Goal: Task Accomplishment & Management: Use online tool/utility

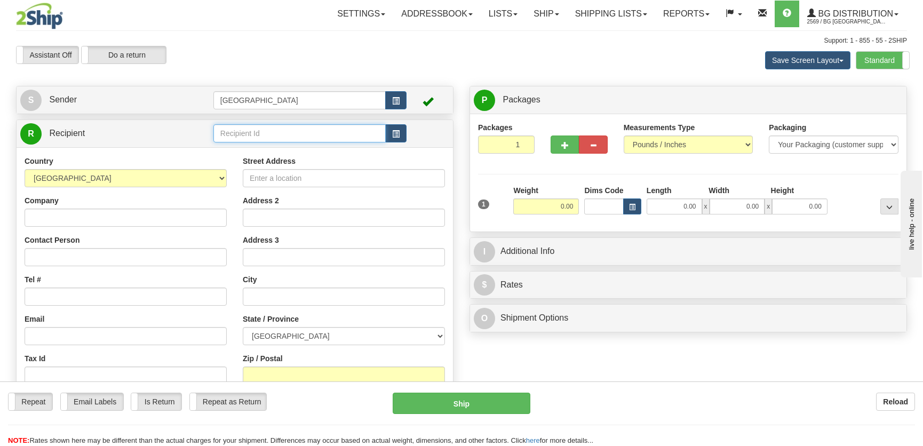
click at [247, 134] on input "text" at bounding box center [299, 133] width 172 height 18
click at [308, 147] on div "BG WIN" at bounding box center [297, 151] width 162 height 12
type input "BG WIN"
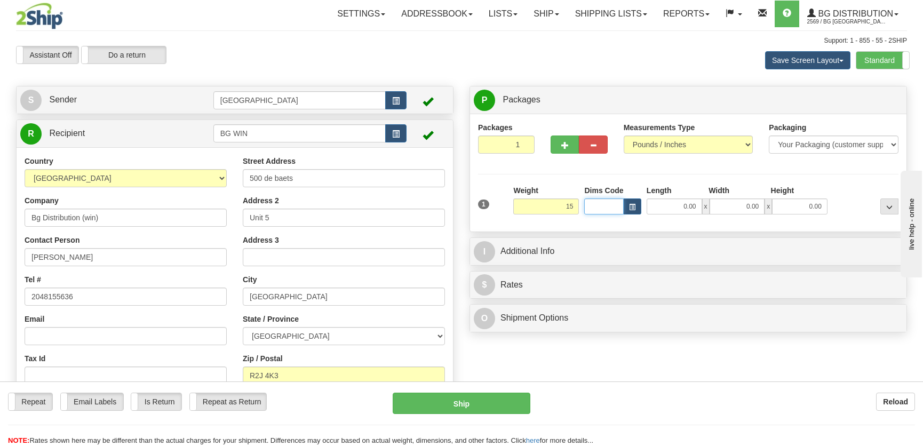
type input "15.00"
type input "10.00"
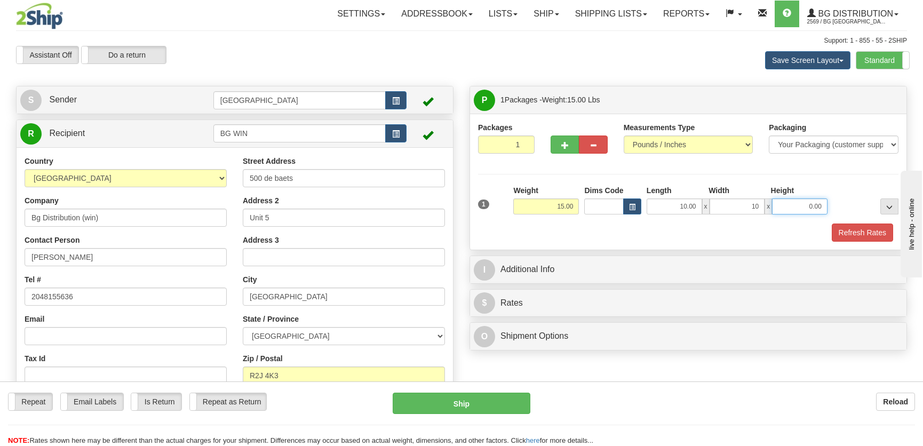
type input "10.00"
type input "15.00"
click at [859, 241] on div "Packages 1 1 Measurements Type" at bounding box center [688, 182] width 436 height 136
click at [856, 236] on button "Refresh Rates" at bounding box center [861, 232] width 61 height 18
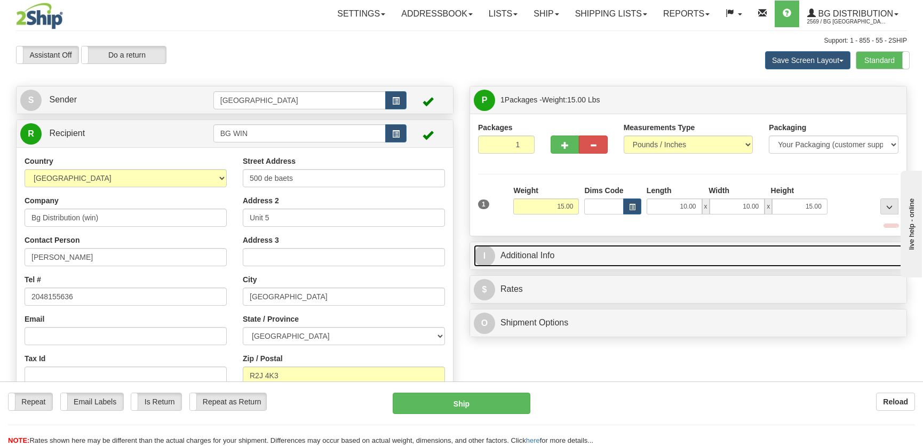
click at [834, 254] on link "I Additional Info" at bounding box center [688, 256] width 429 height 22
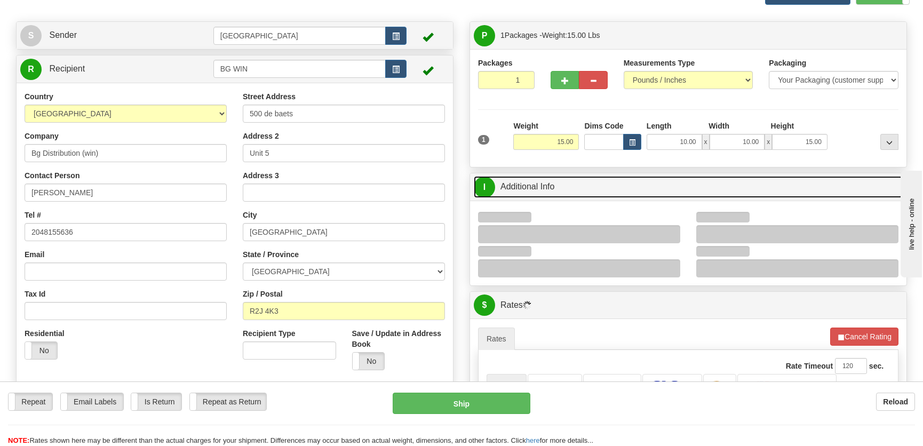
scroll to position [145, 0]
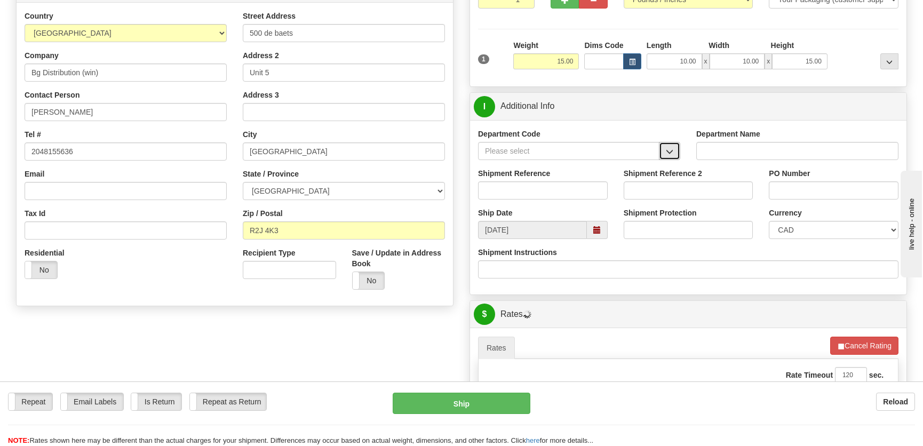
click at [675, 153] on button "button" at bounding box center [669, 151] width 21 height 18
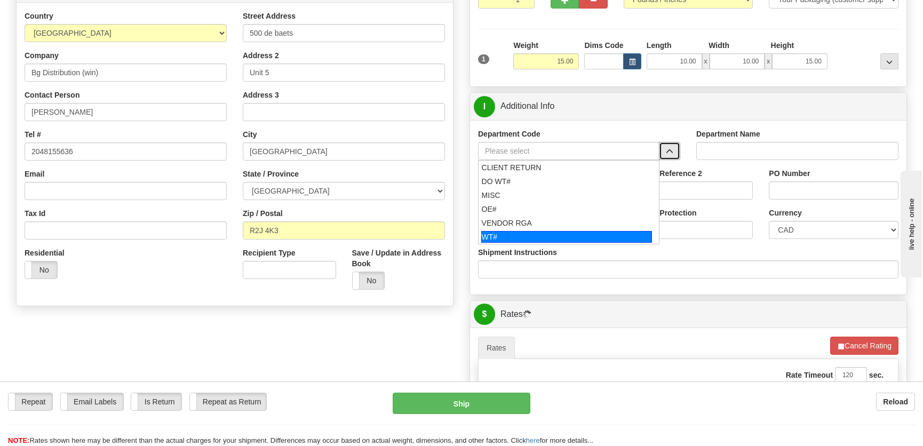
click at [517, 237] on div "WT#" at bounding box center [566, 237] width 171 height 12
type input "WT#"
type input "WAREHOUSE TRANSFERS"
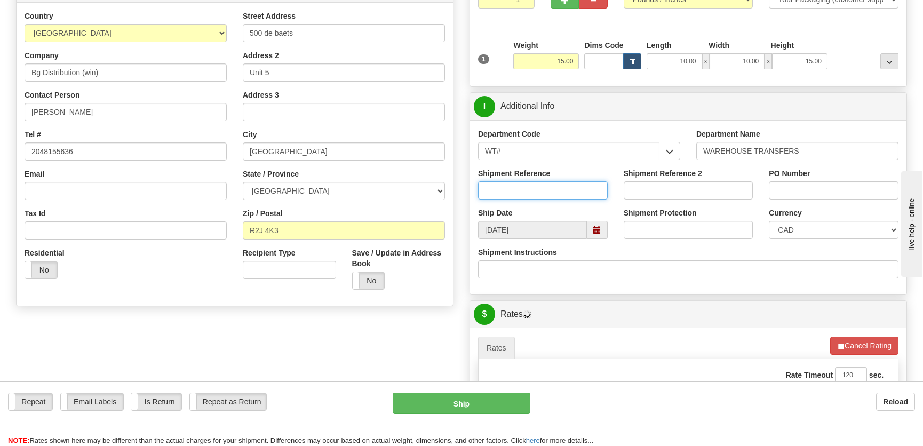
click at [541, 195] on input "Shipment Reference" at bounding box center [543, 190] width 130 height 18
type input "167802-00"
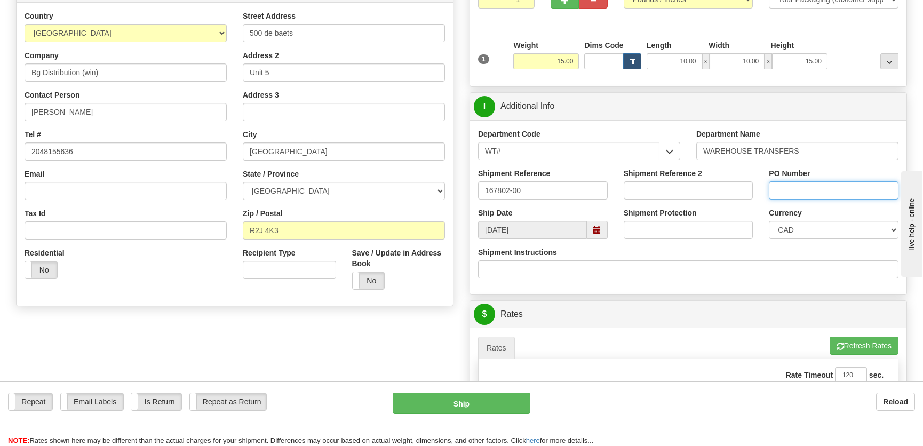
click at [789, 190] on input "PO Number" at bounding box center [833, 190] width 130 height 18
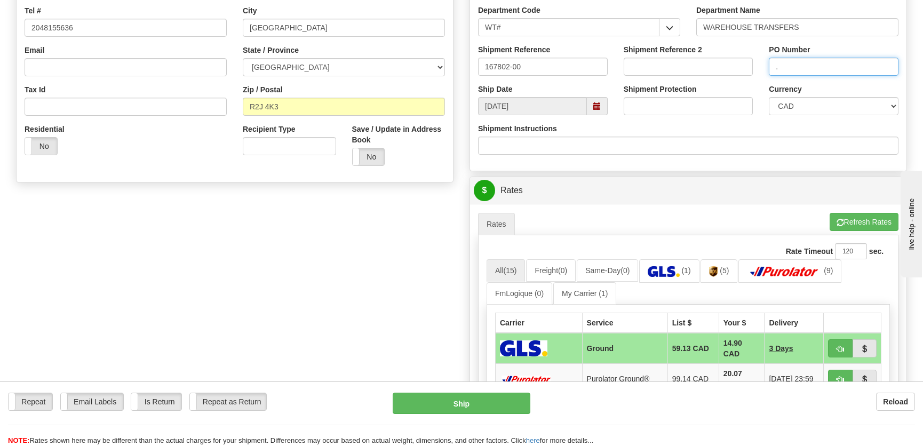
scroll to position [388, 0]
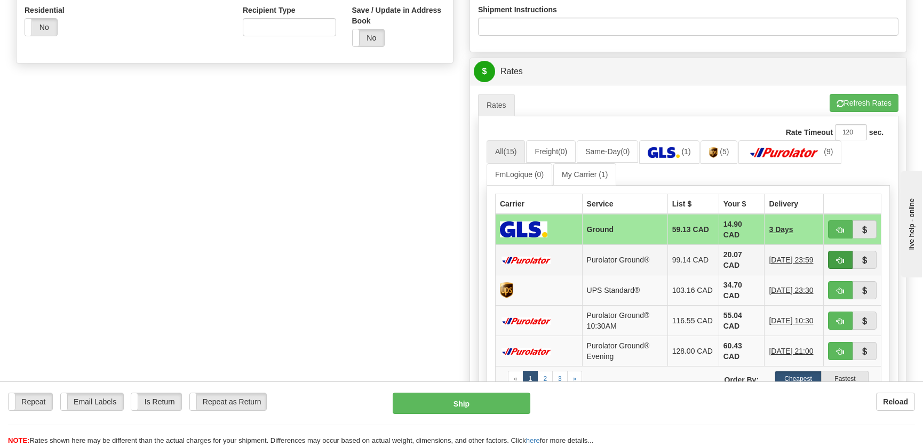
type input "."
click at [843, 261] on span "button" at bounding box center [839, 260] width 7 height 7
type input "260"
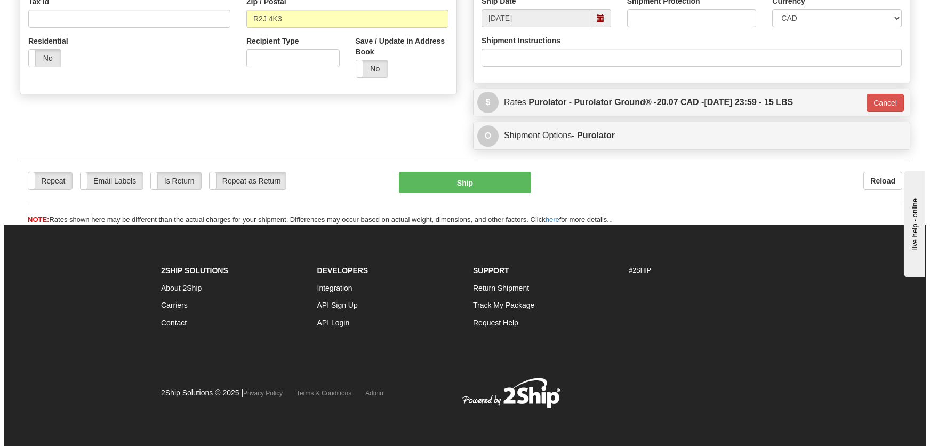
scroll to position [357, 0]
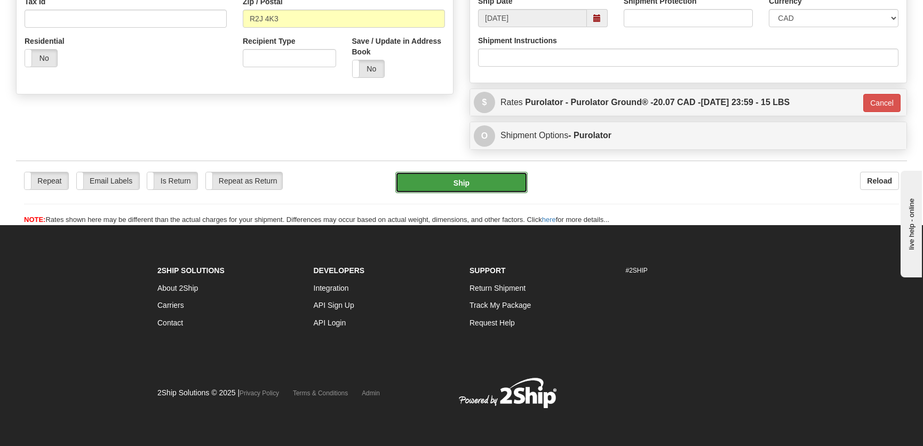
click at [501, 186] on button "Ship" at bounding box center [461, 182] width 132 height 21
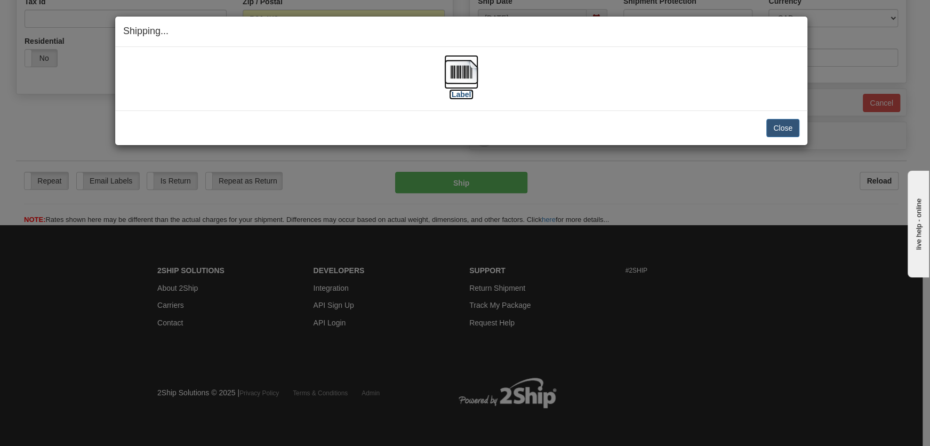
click at [462, 84] on img at bounding box center [461, 72] width 34 height 34
click at [778, 121] on button "Close" at bounding box center [782, 128] width 33 height 18
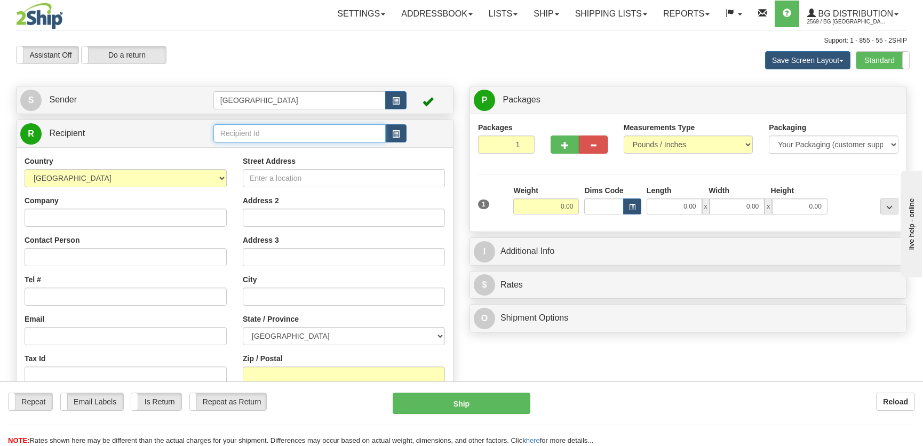
click at [253, 139] on input "text" at bounding box center [299, 133] width 172 height 18
click at [258, 152] on div "[GEOGRAPHIC_DATA]" at bounding box center [297, 151] width 162 height 12
type input "[GEOGRAPHIC_DATA]"
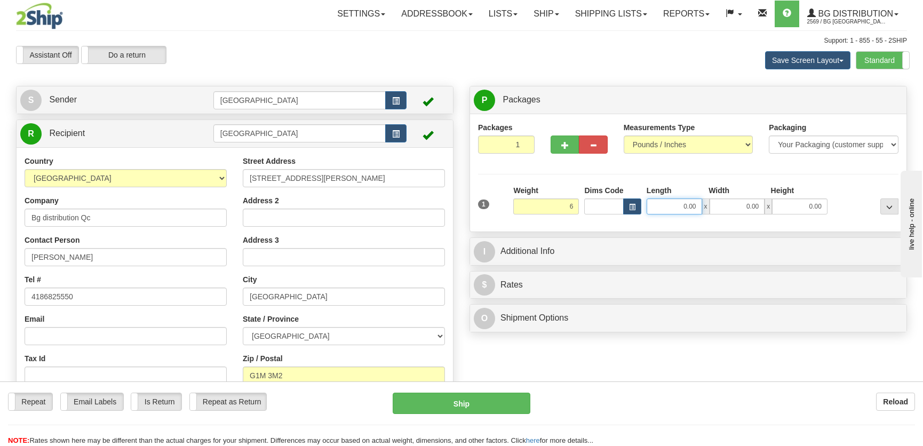
type input "6.00"
click at [685, 204] on input "0.00" at bounding box center [673, 206] width 55 height 16
type input "40.00"
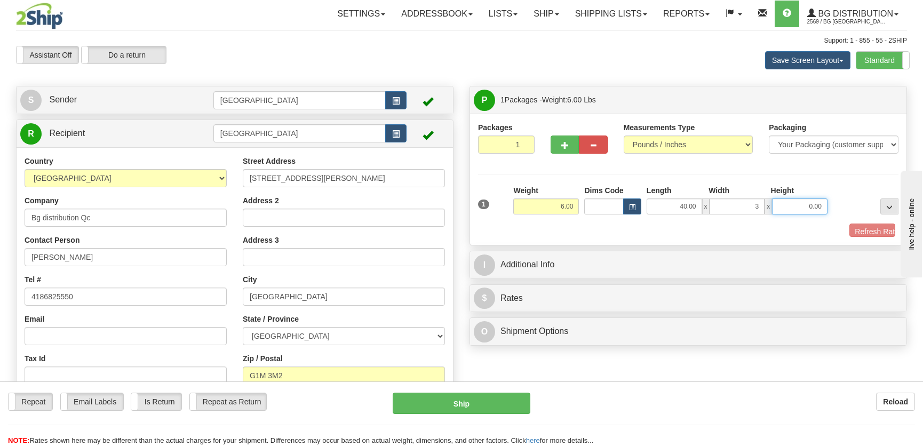
type input "3.00"
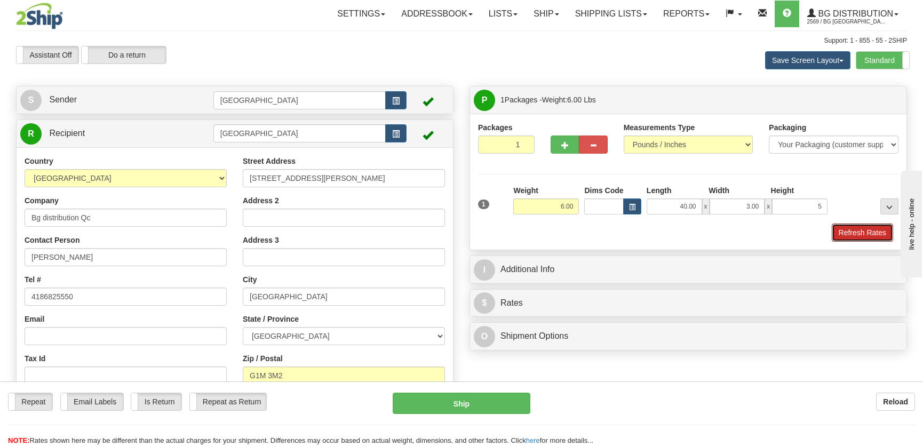
type input "5.00"
click at [853, 236] on button "Refresh Rates" at bounding box center [861, 232] width 61 height 18
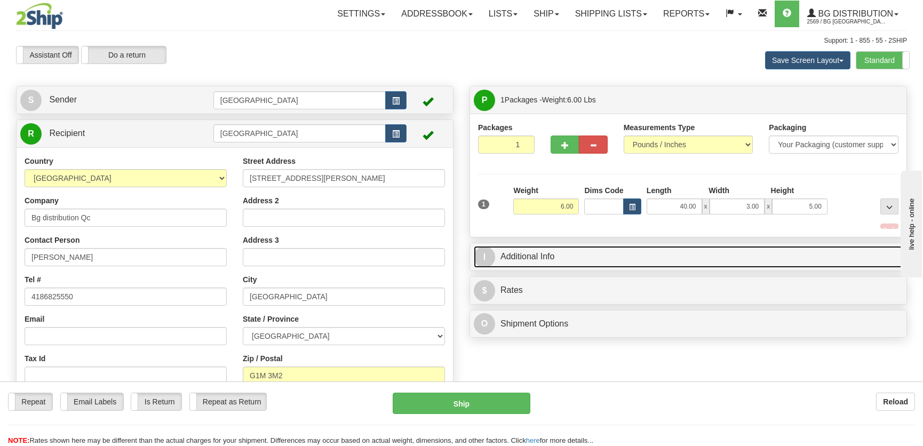
click at [827, 251] on link "I Additional Info" at bounding box center [688, 257] width 429 height 22
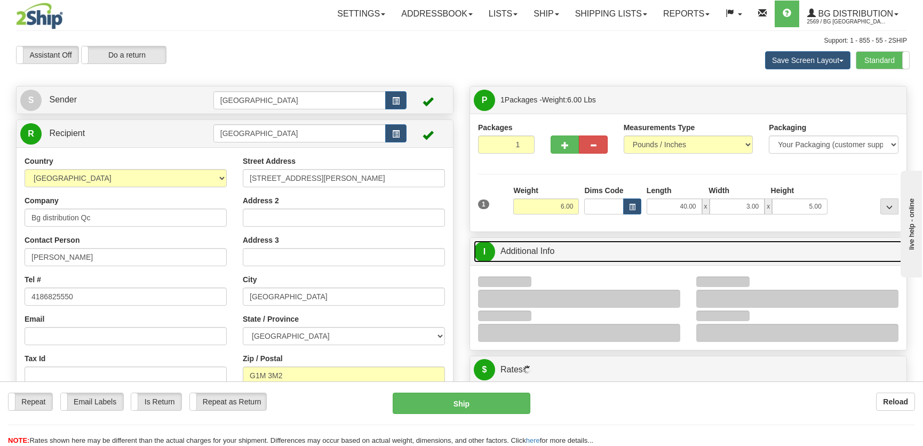
scroll to position [145, 0]
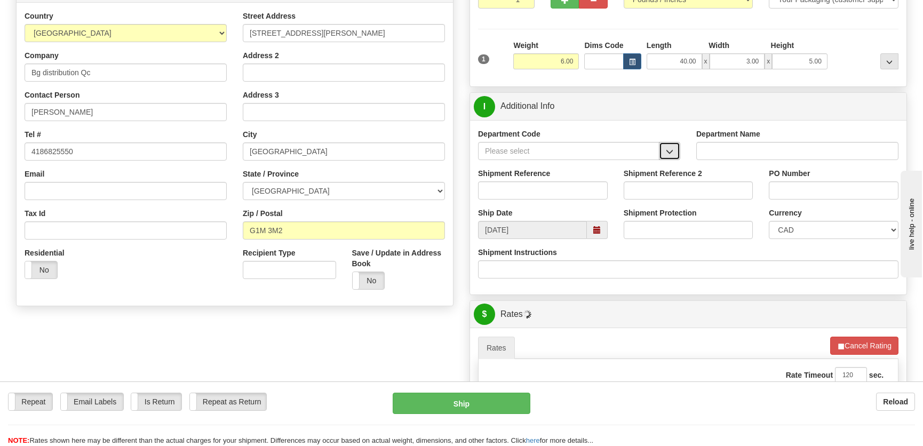
click at [668, 149] on span "button" at bounding box center [669, 151] width 7 height 7
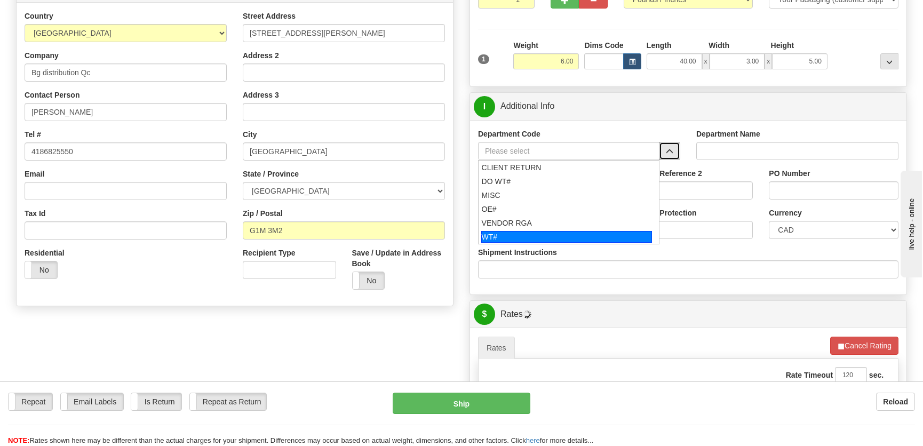
click at [527, 231] on div "WT#" at bounding box center [566, 237] width 171 height 12
type input "WT#"
type input "WAREHOUSE TRANSFERS"
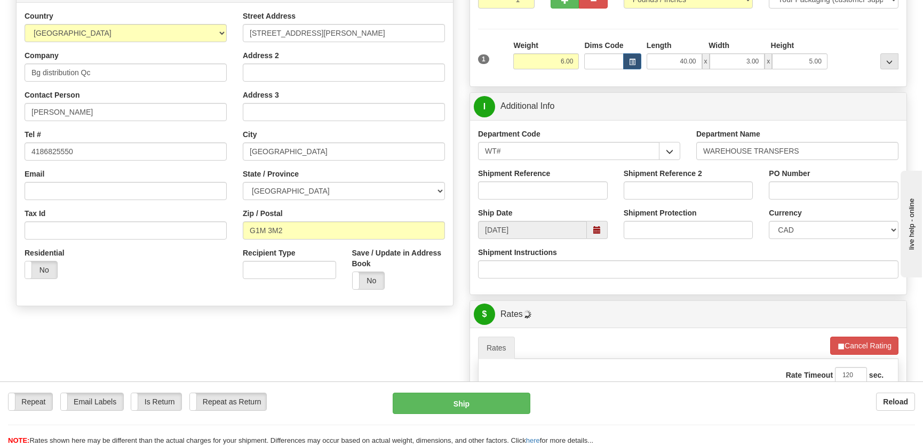
drag, startPoint x: 538, startPoint y: 208, endPoint x: 548, endPoint y: 190, distance: 21.0
click at [539, 203] on div "Department Code WT# CLIENT RETURN DO WT# MISC OE# VENDOR RGA WT# Department Nam…" at bounding box center [688, 207] width 436 height 174
click at [548, 189] on input "Shipment Reference" at bounding box center [543, 190] width 130 height 18
type input "transfers Québec"
click at [878, 192] on input "PO Number" at bounding box center [833, 190] width 130 height 18
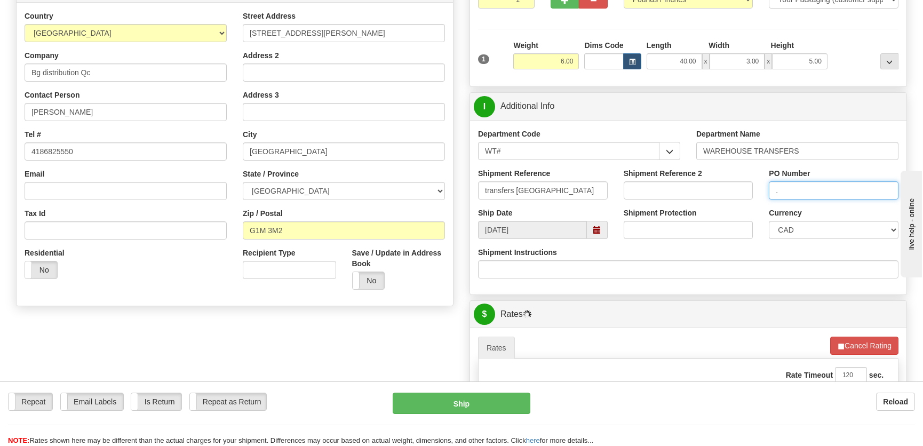
type input "."
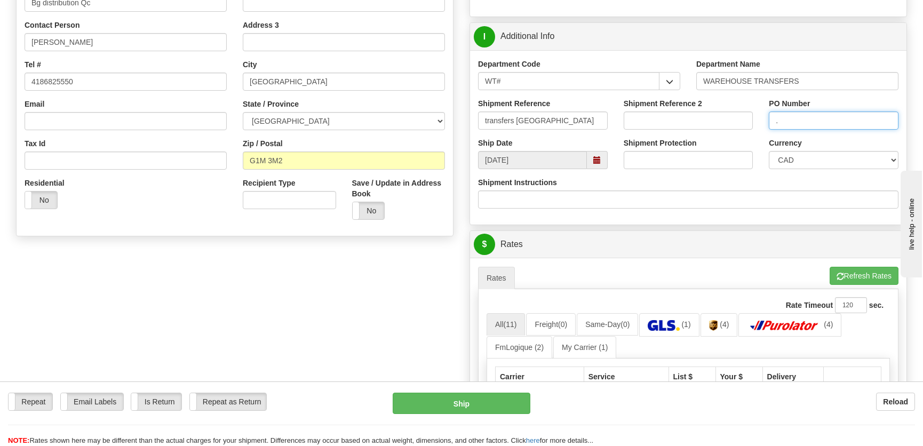
scroll to position [388, 0]
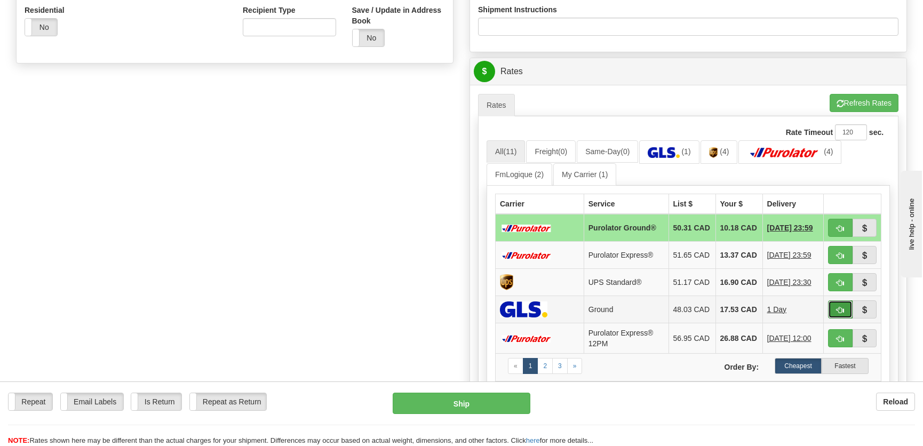
click at [837, 314] on span "button" at bounding box center [839, 310] width 7 height 7
type input "1"
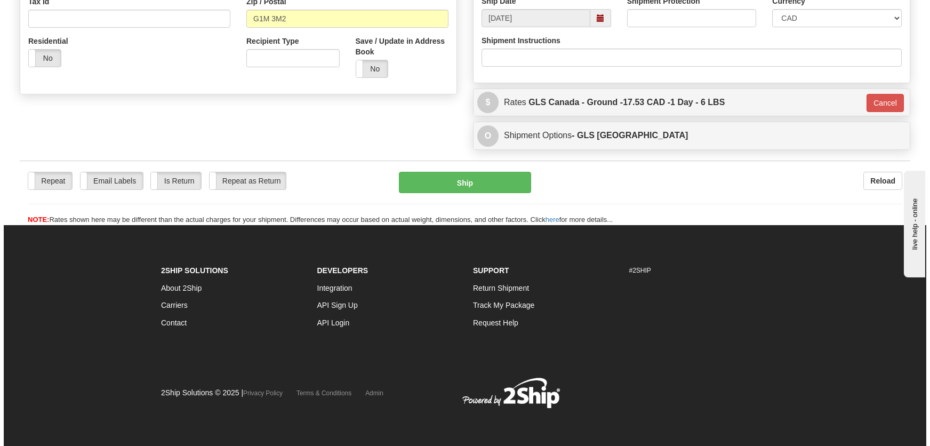
scroll to position [357, 0]
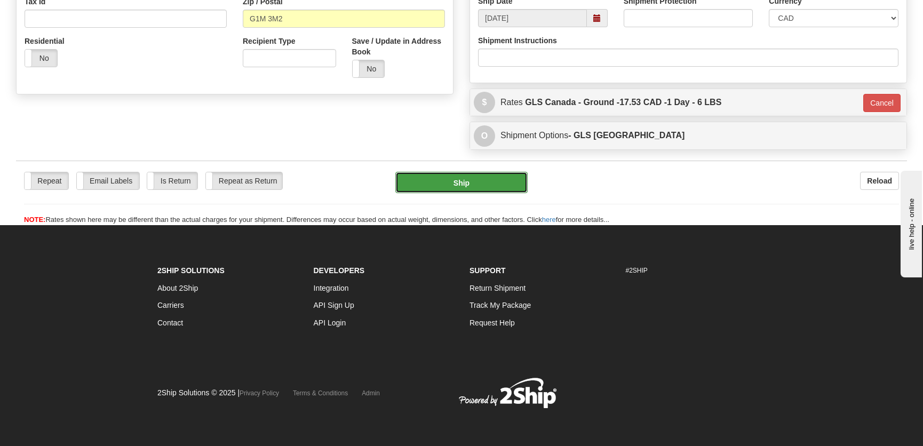
click at [445, 183] on button "Ship" at bounding box center [461, 182] width 132 height 21
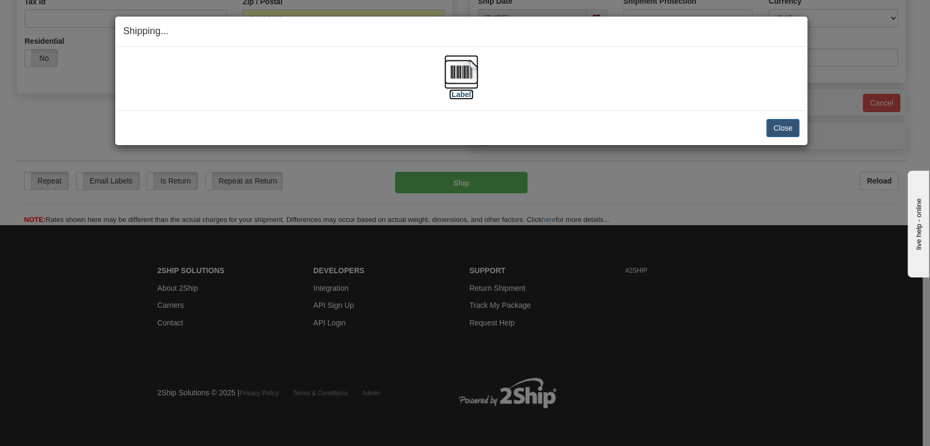
click at [455, 79] on img at bounding box center [461, 72] width 34 height 34
click at [774, 124] on button "Close" at bounding box center [782, 128] width 33 height 18
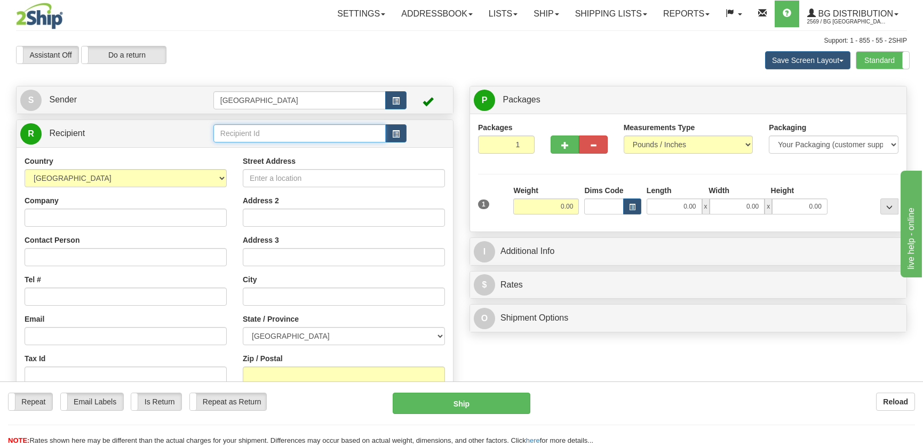
click at [242, 134] on input "text" at bounding box center [299, 133] width 172 height 18
click at [250, 147] on div "BG TOR" at bounding box center [297, 151] width 162 height 12
type input "BG TOR"
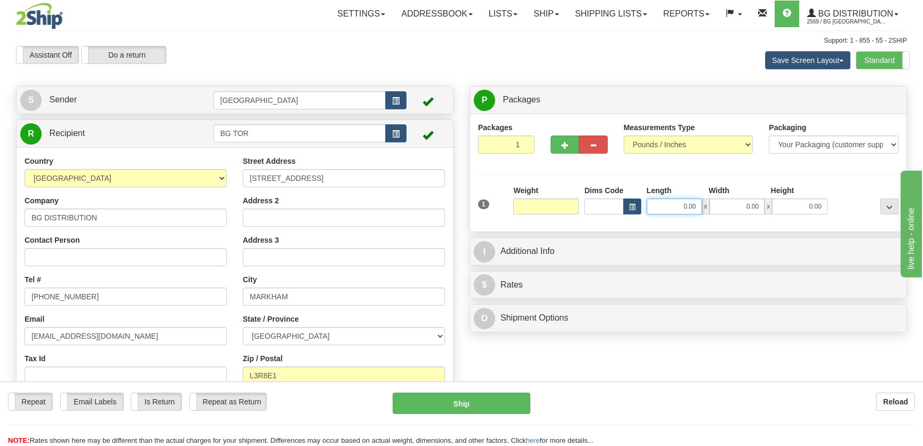
type input "0.00"
click at [677, 199] on input "0.00" at bounding box center [673, 206] width 55 height 16
type input "0.00"
click at [555, 203] on input "0.00" at bounding box center [546, 206] width 66 height 16
type input "17.00"
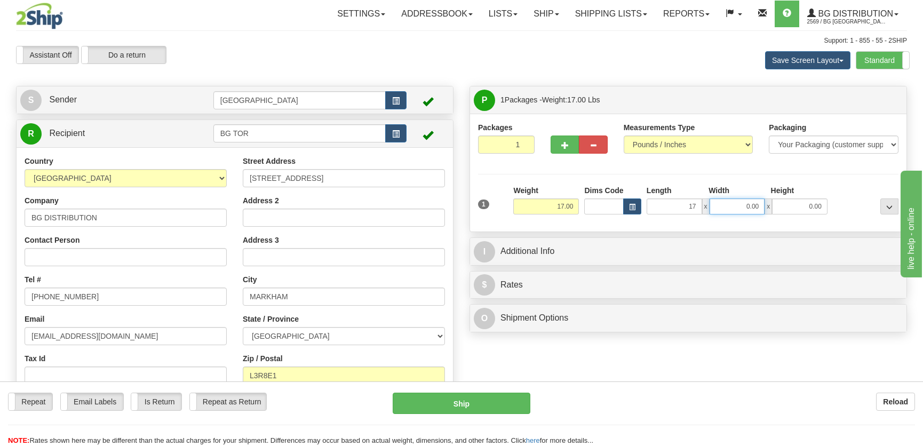
type input "17.00"
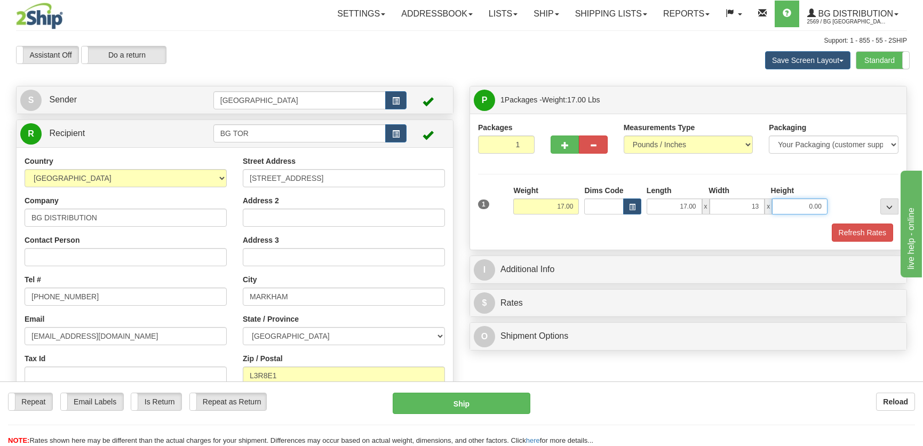
type input "13.00"
type input "7.00"
click at [841, 233] on button "Refresh Rates" at bounding box center [861, 232] width 61 height 18
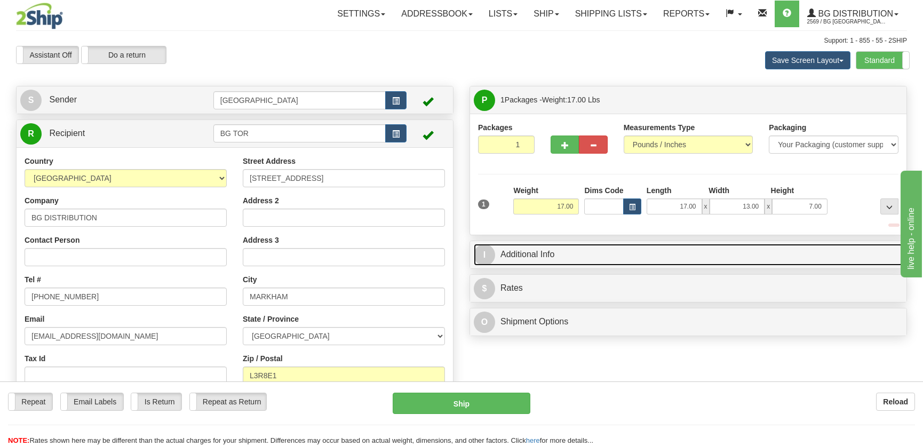
click at [802, 250] on link "I Additional Info" at bounding box center [688, 255] width 429 height 22
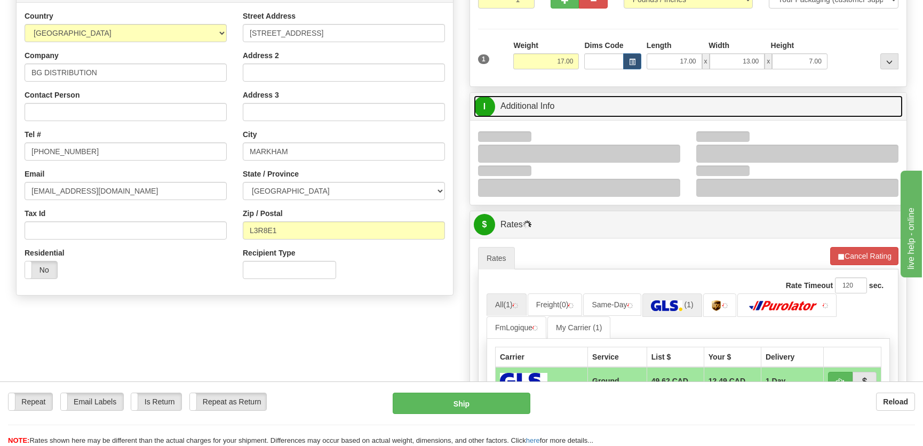
scroll to position [194, 0]
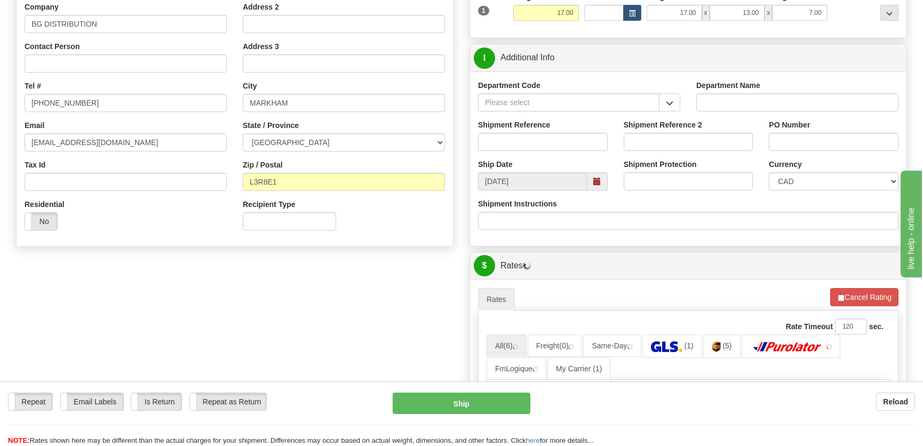
click at [652, 111] on div "Department Code" at bounding box center [579, 99] width 218 height 39
click at [667, 101] on span "button" at bounding box center [669, 103] width 7 height 7
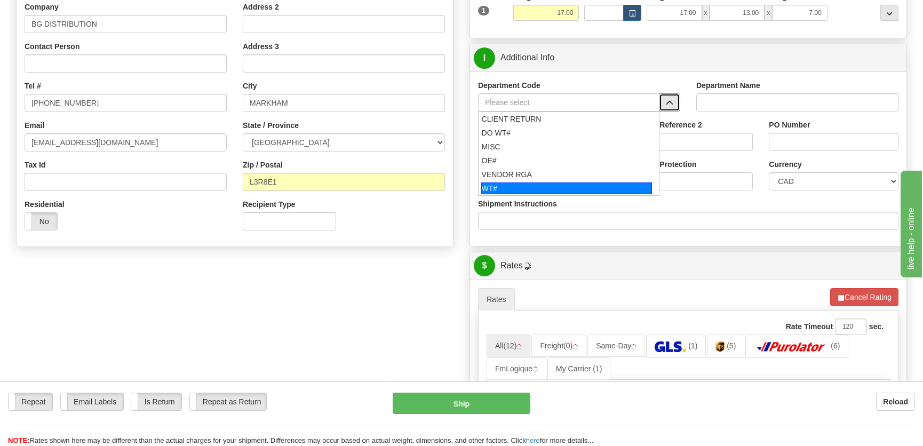
click at [563, 183] on div "WT#" at bounding box center [566, 188] width 171 height 12
type input "WT#"
type input "WAREHOUSE TRANSFERS"
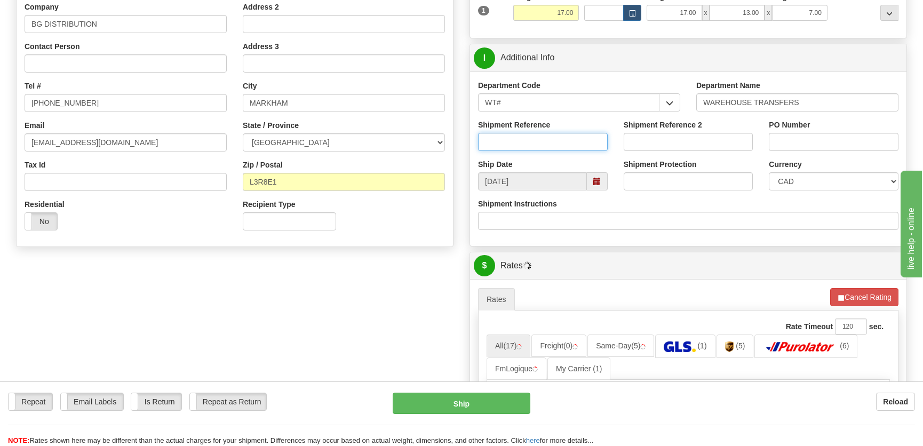
click at [578, 145] on input "Shipment Reference" at bounding box center [543, 142] width 130 height 18
type input "transfers toronto"
click at [833, 146] on input "PO Number" at bounding box center [833, 142] width 130 height 18
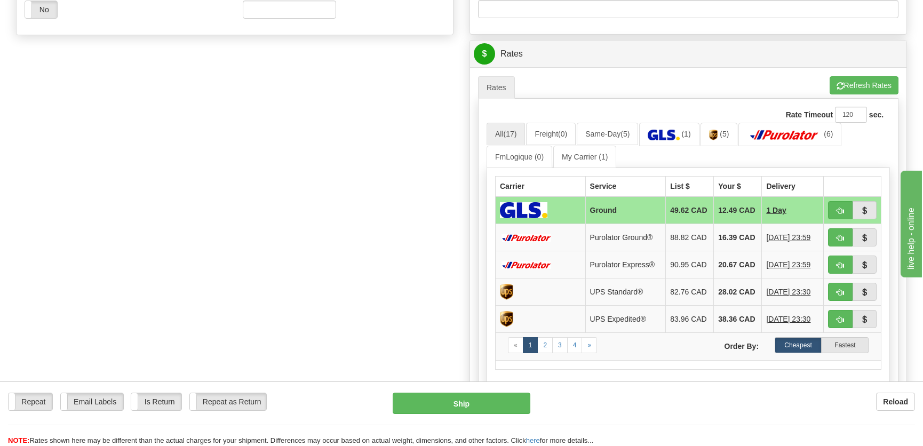
scroll to position [485, 0]
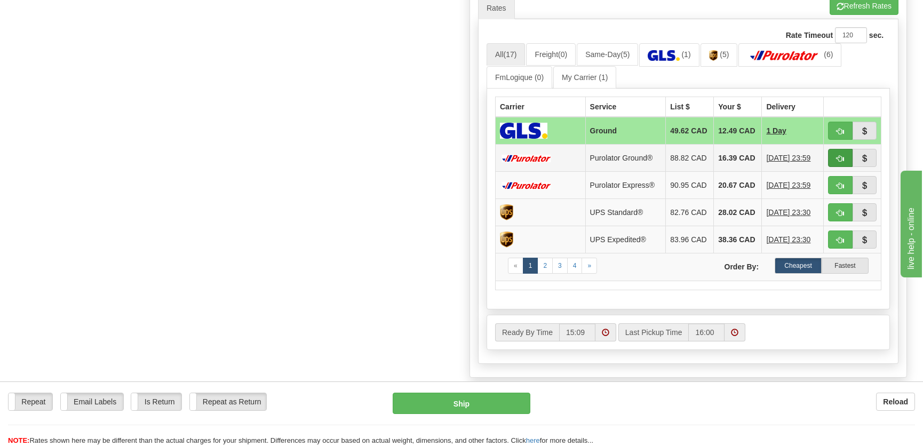
type input "."
click at [836, 162] on span "button" at bounding box center [839, 158] width 7 height 7
type input "260"
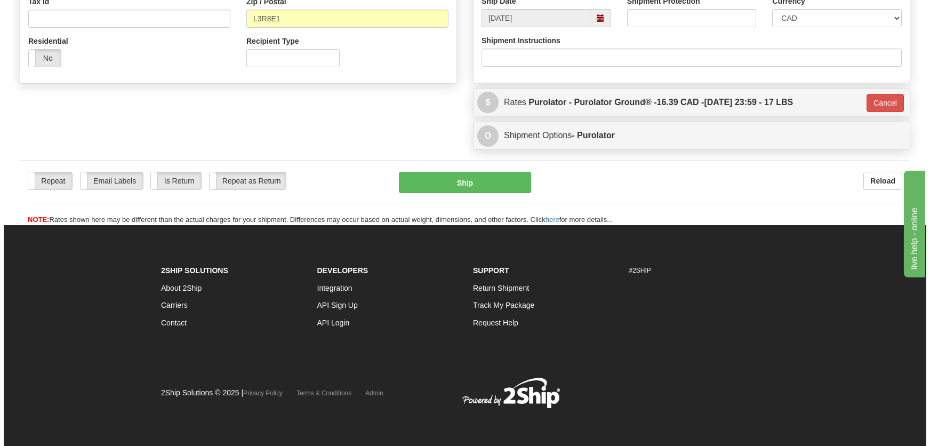
scroll to position [357, 0]
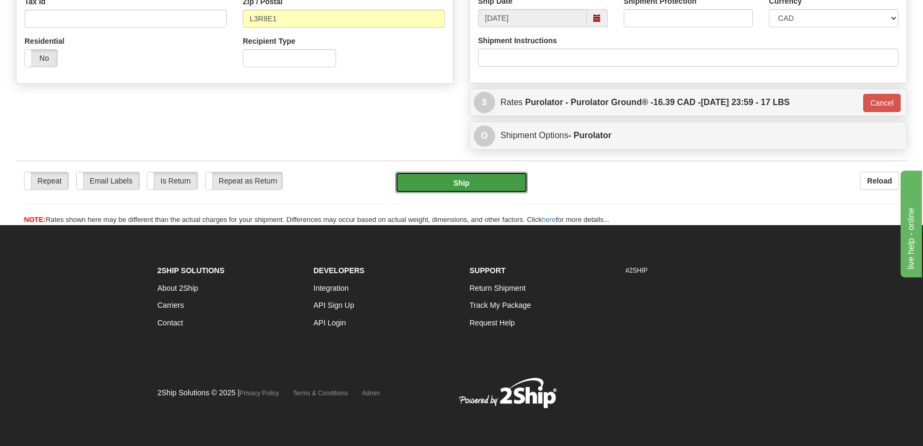
click at [518, 178] on button "Ship" at bounding box center [461, 182] width 132 height 21
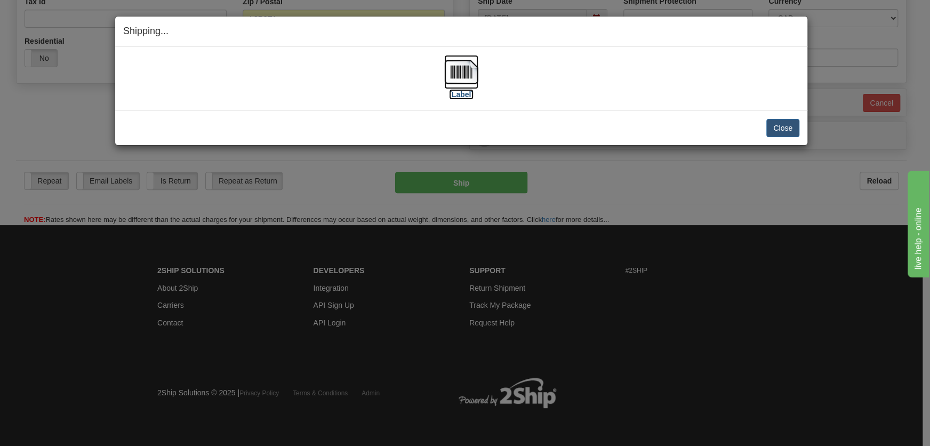
click at [472, 69] on img at bounding box center [461, 72] width 34 height 34
click at [775, 129] on button "Close" at bounding box center [782, 128] width 33 height 18
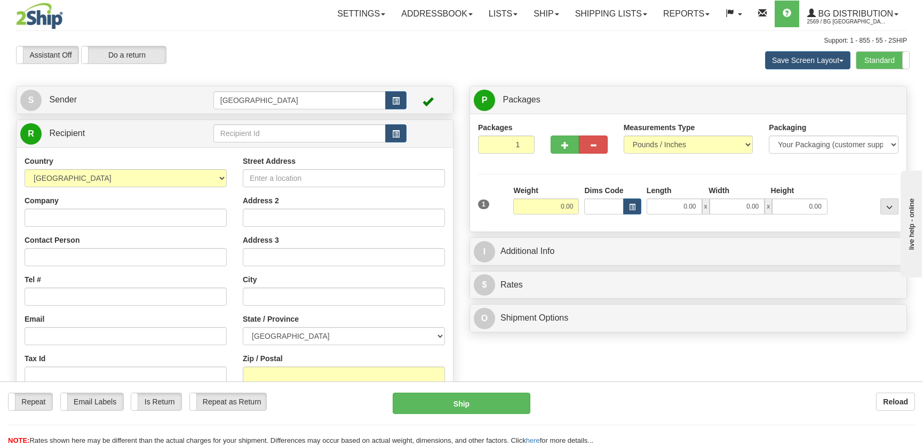
drag, startPoint x: 267, startPoint y: 121, endPoint x: 266, endPoint y: 131, distance: 10.1
click at [266, 123] on div "R Recipient" at bounding box center [235, 133] width 436 height 27
click at [266, 131] on input "text" at bounding box center [299, 133] width 172 height 18
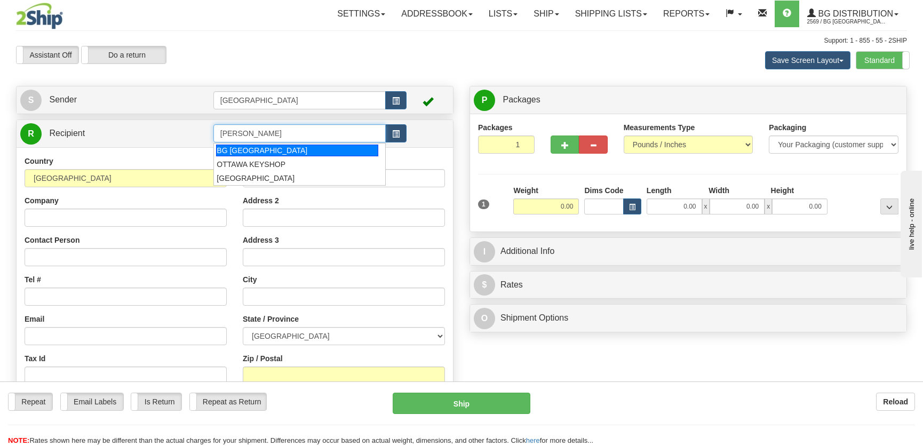
click at [263, 149] on div "BG OTTAWA" at bounding box center [297, 151] width 162 height 12
type input "BG OTTAWA"
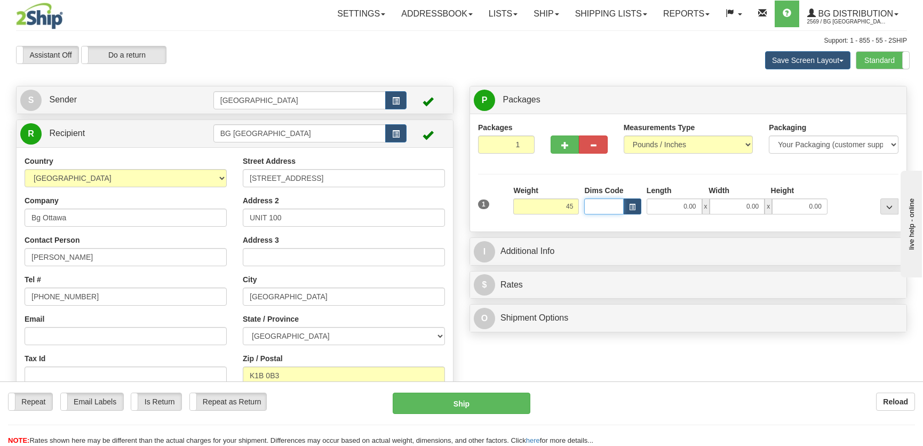
type input "45.00"
type input "12.00"
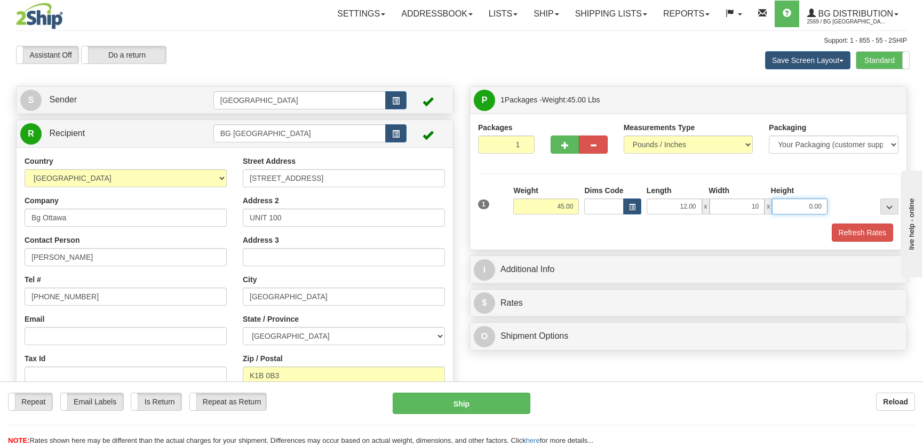
type input "10.00"
type input "15.00"
click at [558, 137] on button "button" at bounding box center [564, 144] width 28 height 18
radio input "true"
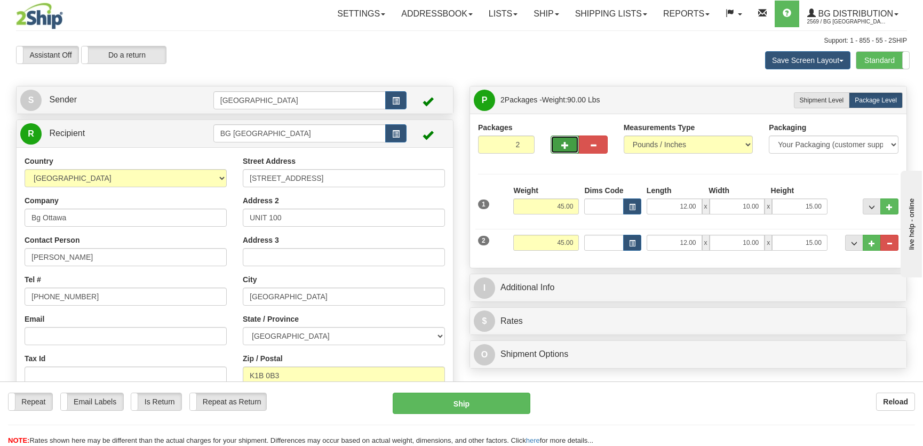
click at [560, 143] on button "button" at bounding box center [564, 144] width 28 height 18
type input "3"
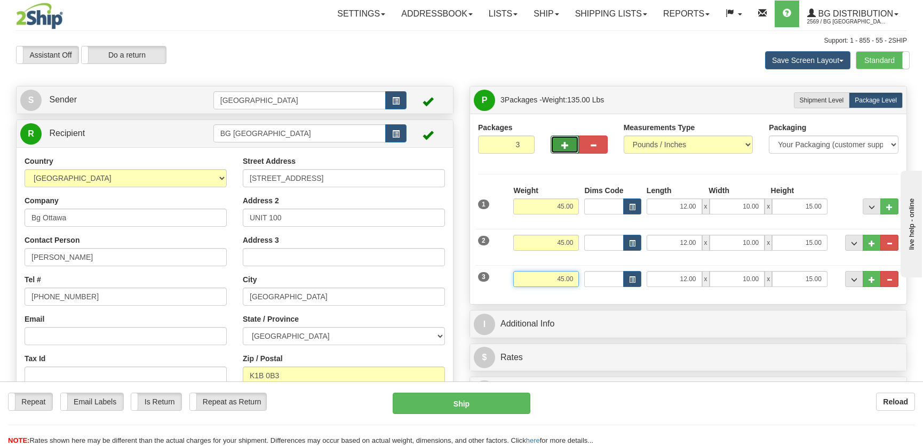
click at [558, 284] on input "45.00" at bounding box center [546, 279] width 66 height 16
click at [681, 274] on input "12.00" at bounding box center [673, 279] width 55 height 16
type input "93.00"
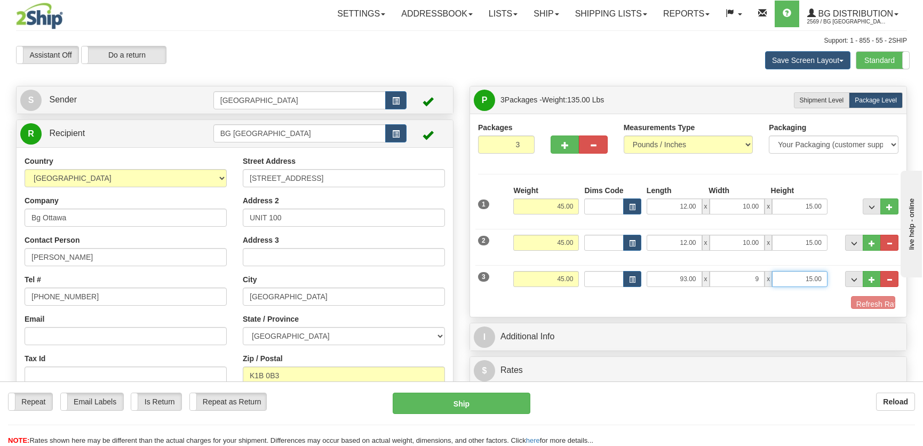
type input "9.00"
type input "4.00"
click at [839, 303] on button "Refresh Rates" at bounding box center [861, 305] width 61 height 18
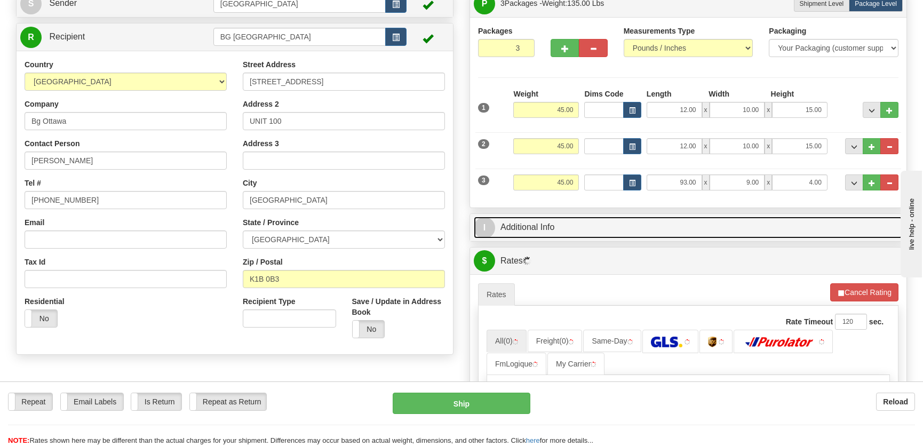
click at [573, 228] on link "I Additional Info" at bounding box center [688, 228] width 429 height 22
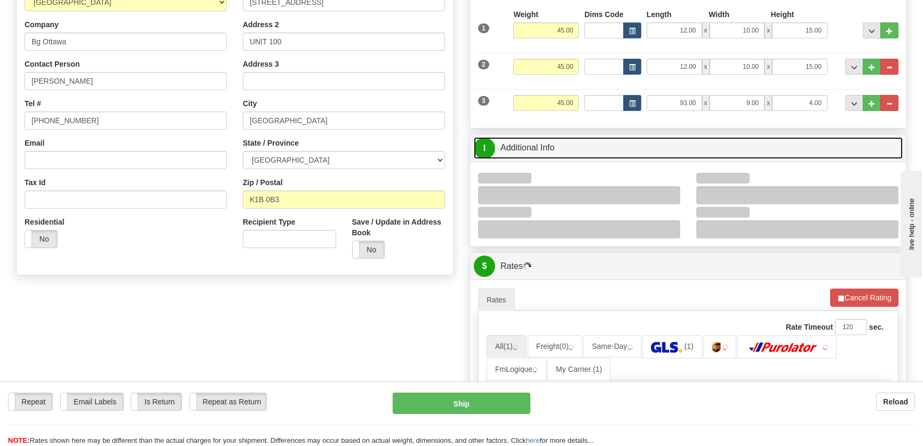
scroll to position [242, 0]
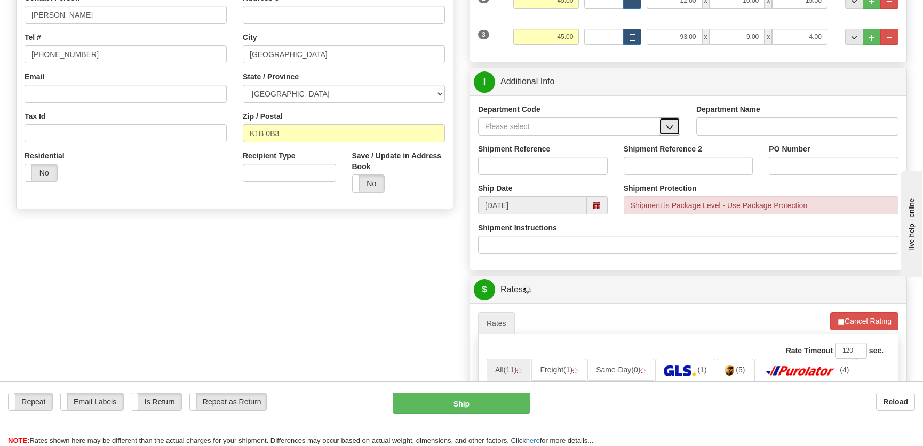
click at [666, 121] on button "button" at bounding box center [669, 126] width 21 height 18
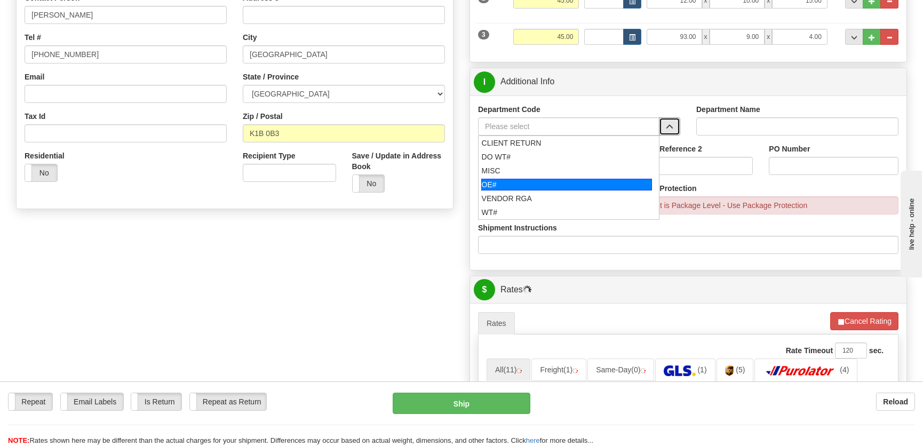
click at [535, 183] on div "OE#" at bounding box center [566, 185] width 171 height 12
type input "OE#"
type input "ORDERS"
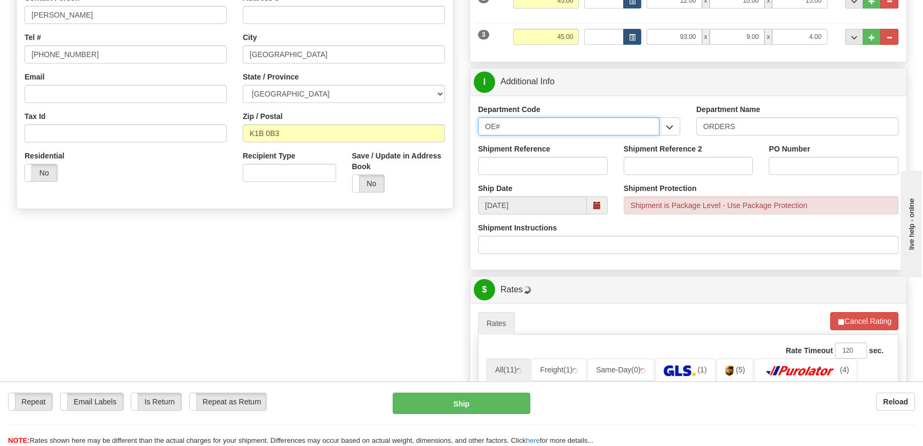
click at [559, 124] on input "OE#" at bounding box center [568, 126] width 181 height 18
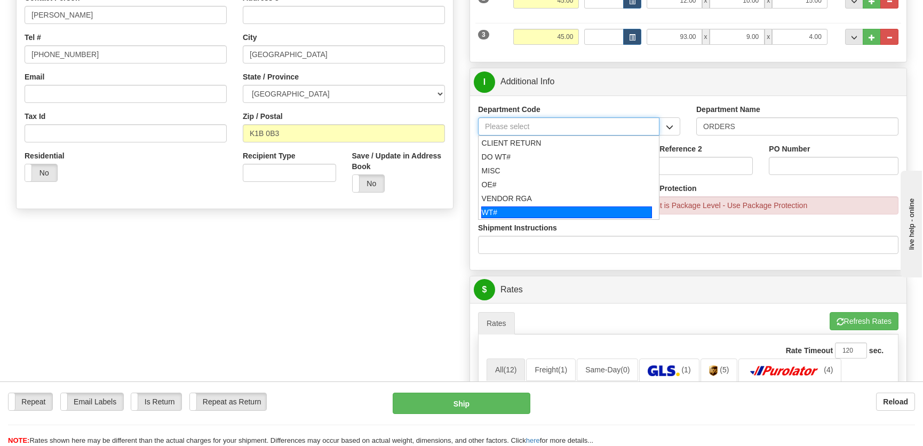
click at [527, 211] on div "WT#" at bounding box center [566, 212] width 171 height 12
type input "WT#"
type input "WAREHOUSE TRANSFERS"
type input "WT#"
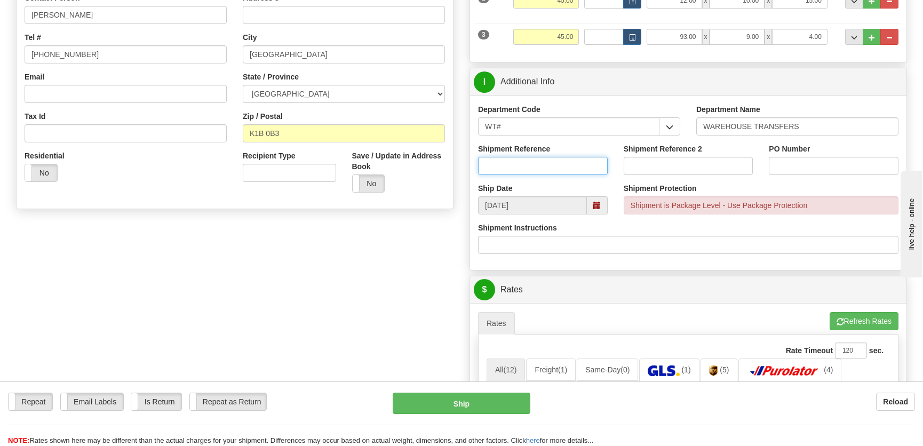
click at [546, 171] on input "Shipment Reference" at bounding box center [543, 166] width 130 height 18
type input "Transfers Ottawa"
click at [795, 163] on input "PO Number" at bounding box center [833, 166] width 130 height 18
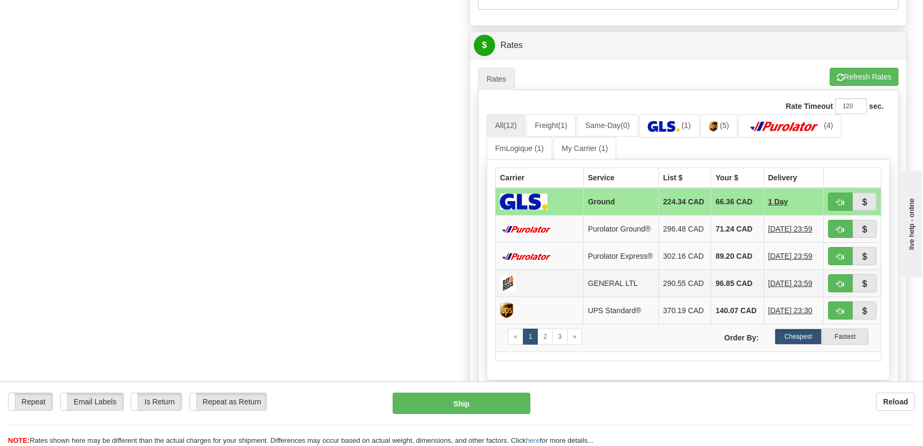
scroll to position [533, 0]
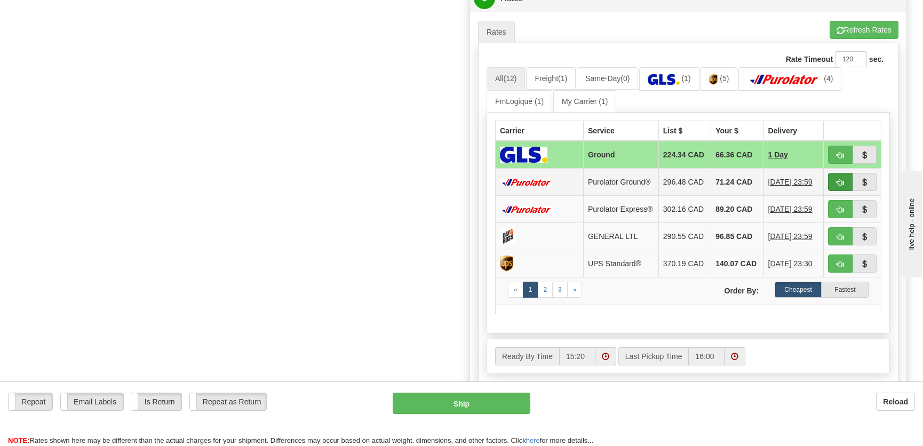
type input "."
click at [836, 184] on span "button" at bounding box center [839, 182] width 7 height 7
type input "260"
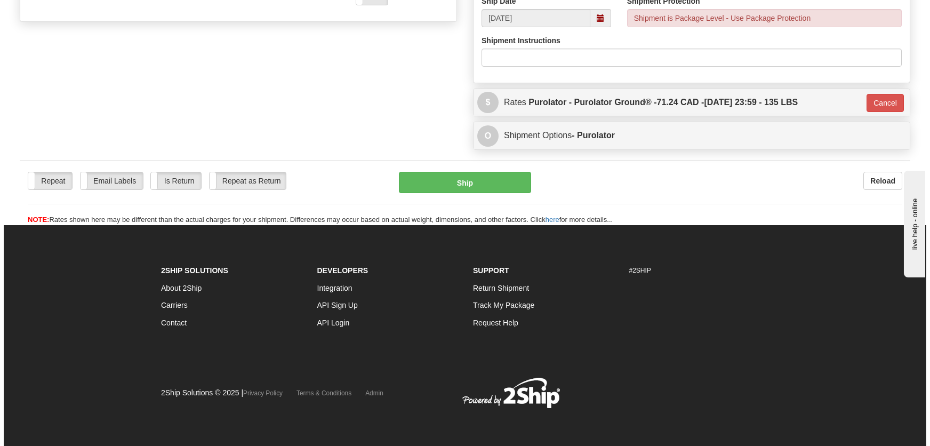
scroll to position [429, 0]
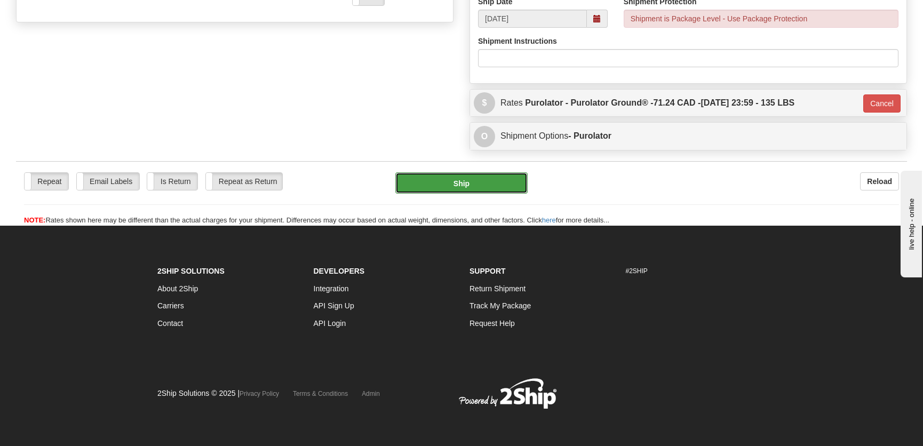
click at [476, 183] on button "Ship" at bounding box center [461, 182] width 132 height 21
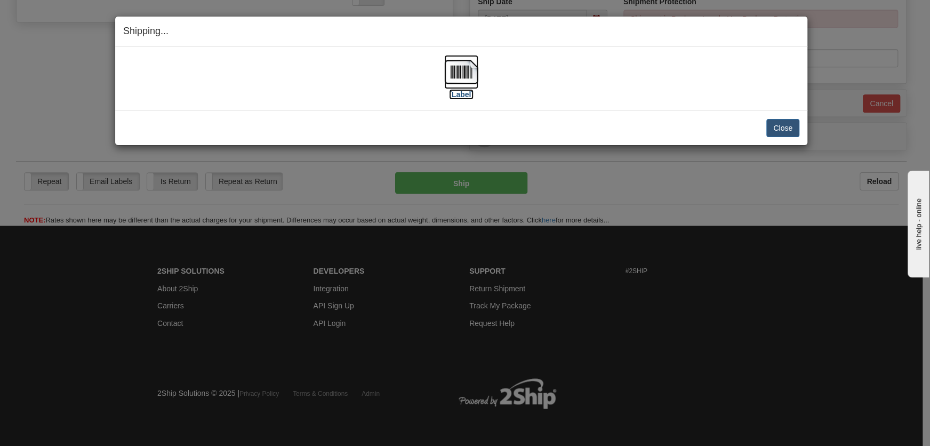
click at [466, 77] on img at bounding box center [461, 72] width 34 height 34
click at [778, 124] on button "Close" at bounding box center [782, 128] width 33 height 18
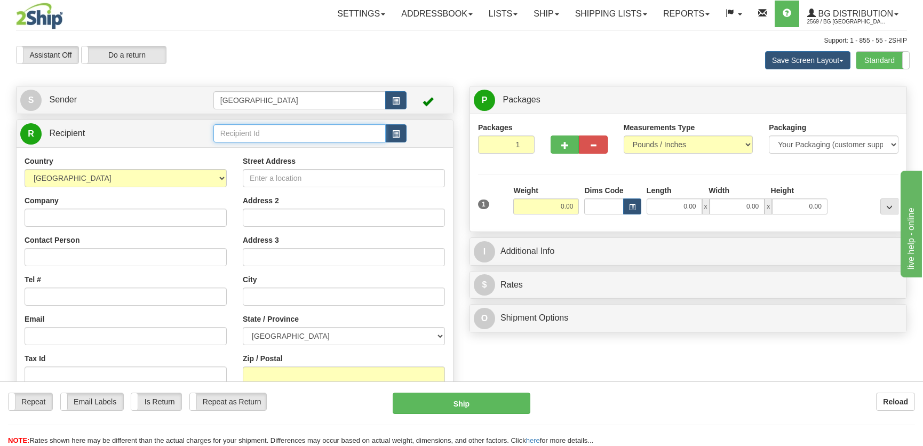
click at [247, 139] on input "text" at bounding box center [299, 133] width 172 height 18
drag, startPoint x: 261, startPoint y: 135, endPoint x: 120, endPoint y: 134, distance: 140.8
click at [120, 134] on tr "R Recipient 167846-00" at bounding box center [234, 134] width 429 height 22
click at [263, 146] on div "[GEOGRAPHIC_DATA]" at bounding box center [297, 151] width 162 height 12
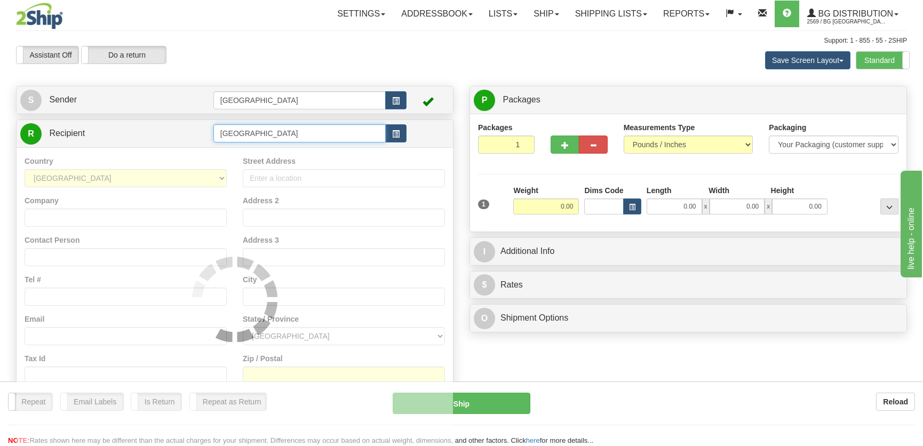
type input "[GEOGRAPHIC_DATA]"
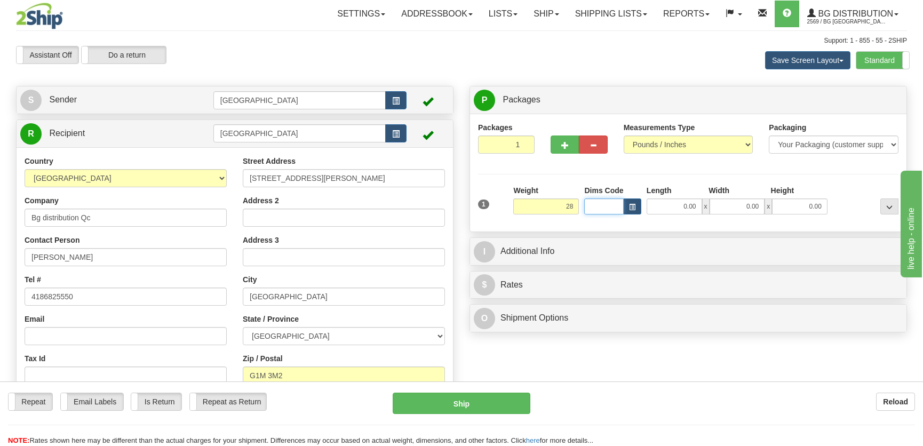
type input "28.00"
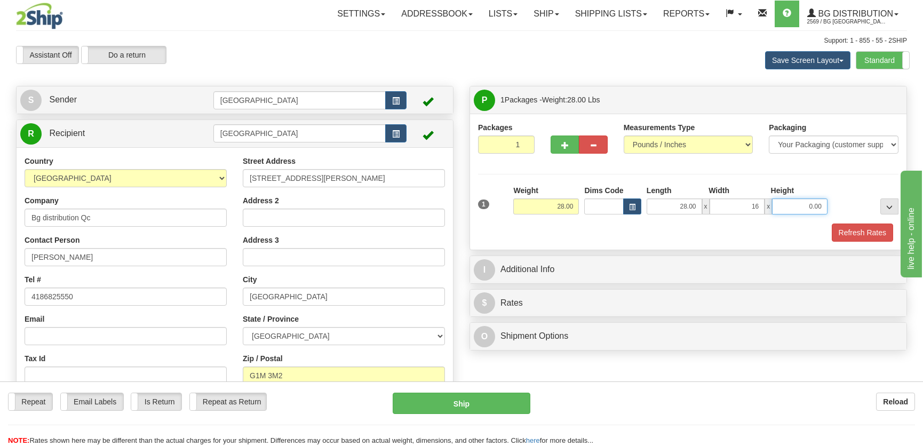
type input "16.00"
type input "5.00"
click at [571, 152] on button "button" at bounding box center [564, 144] width 28 height 18
radio input "true"
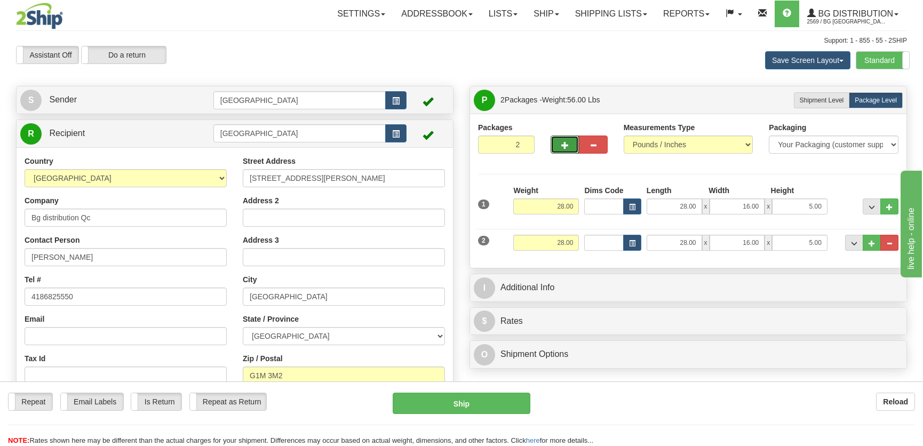
click at [563, 143] on span "button" at bounding box center [564, 145] width 7 height 7
type input "3"
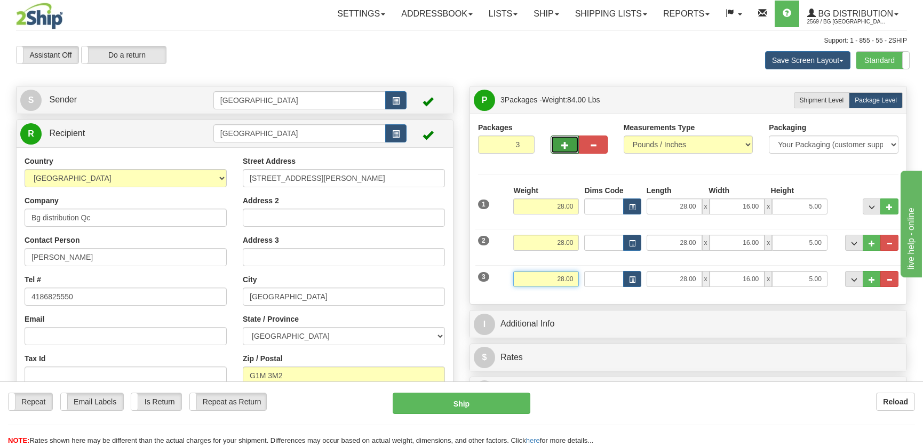
click at [565, 272] on input "28.00" at bounding box center [546, 279] width 66 height 16
click at [562, 275] on input "28.00" at bounding box center [546, 279] width 66 height 16
type input "35.00"
type input "42.00"
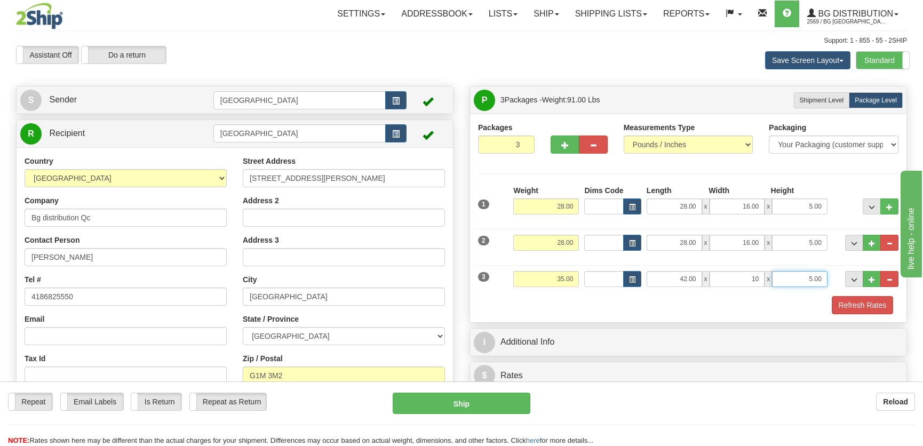
type input "10.00"
click at [891, 306] on button "Refresh Rates" at bounding box center [861, 305] width 61 height 18
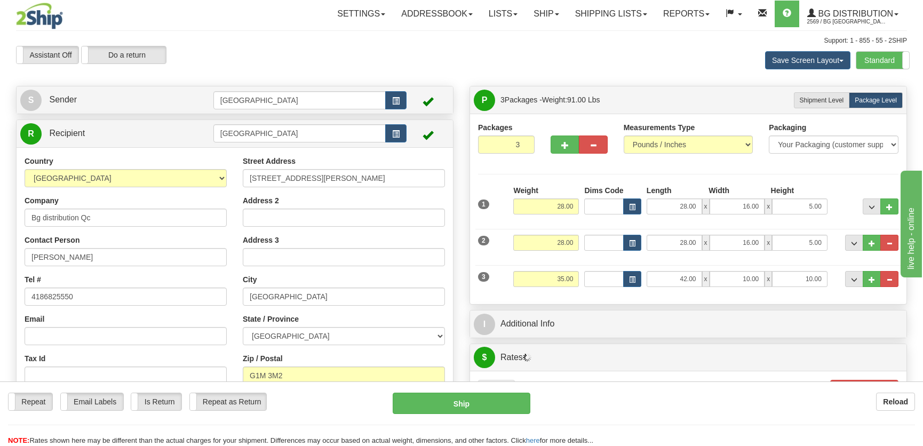
click at [805, 310] on div "I Additional Info" at bounding box center [688, 323] width 436 height 27
click at [804, 315] on div "I Additional Info" at bounding box center [688, 323] width 436 height 27
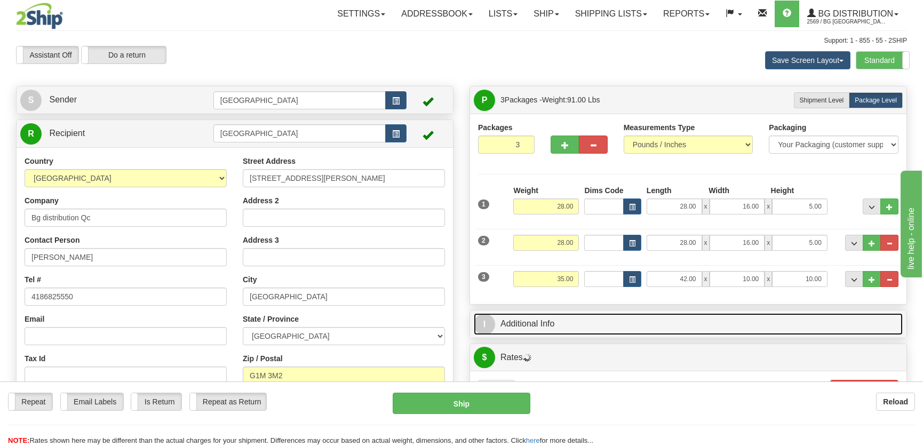
click at [668, 333] on link "I Additional Info" at bounding box center [688, 324] width 429 height 22
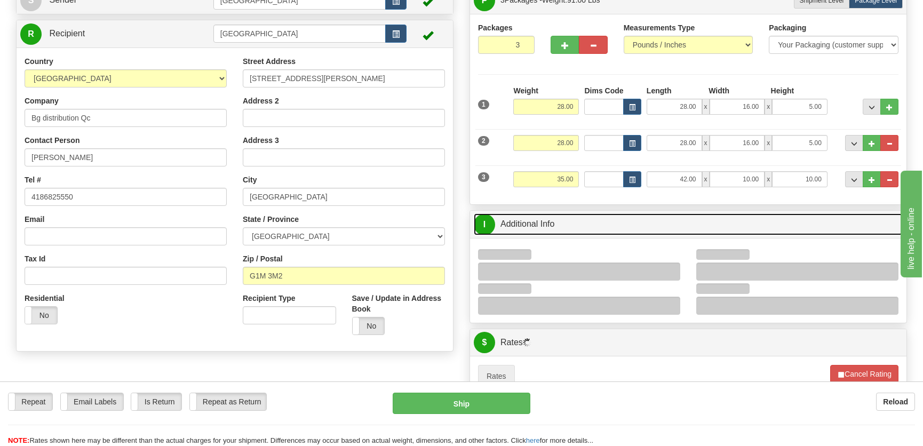
scroll to position [291, 0]
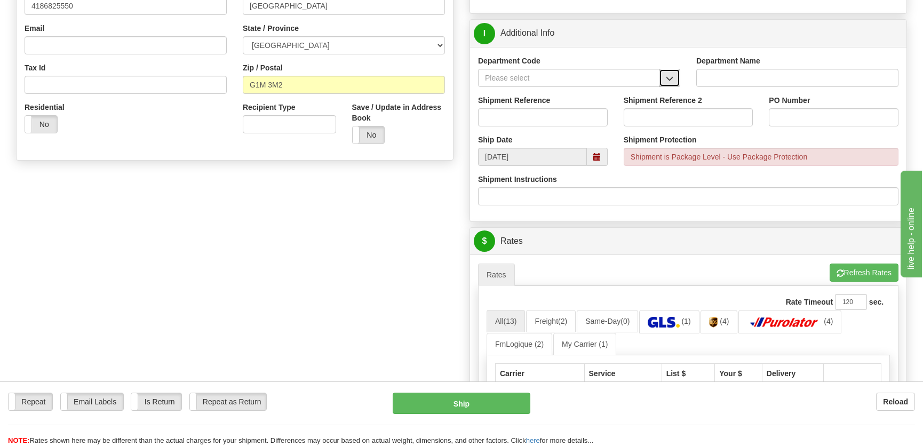
click at [672, 79] on span "button" at bounding box center [669, 78] width 7 height 7
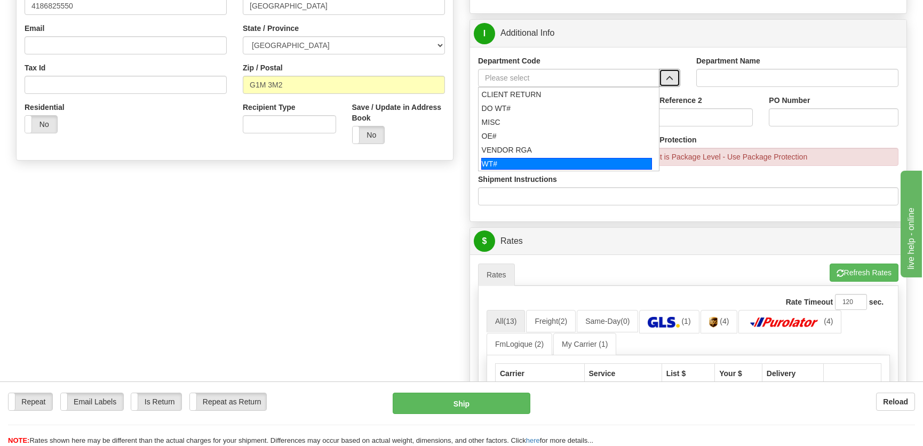
drag, startPoint x: 519, startPoint y: 135, endPoint x: 519, endPoint y: 160, distance: 25.1
click at [519, 160] on ul "CLIENT RETURN DO WT# MISC OE# VENDOR RGA WT#" at bounding box center [568, 129] width 181 height 84
click at [519, 160] on div "WT#" at bounding box center [566, 164] width 171 height 12
type input "WT#"
type input "WAREHOUSE TRANSFERS"
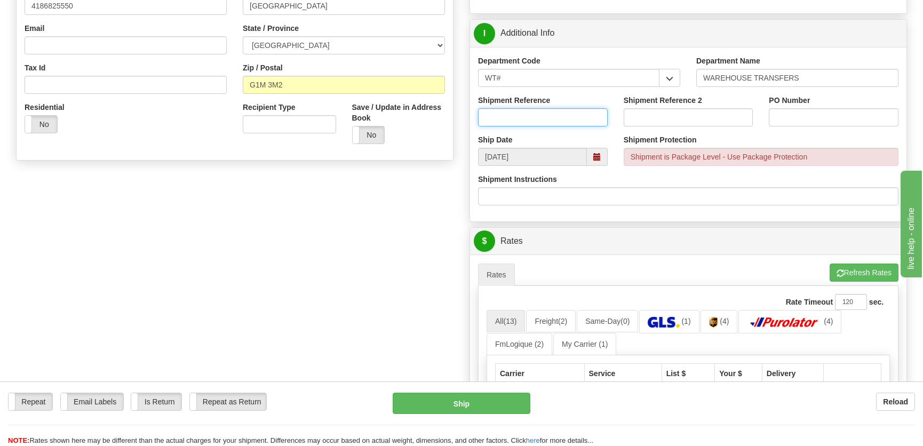
click at [533, 121] on input "Shipment Reference" at bounding box center [543, 117] width 130 height 18
type input "167846-00"
click at [768, 113] on input "PO Number" at bounding box center [833, 117] width 130 height 18
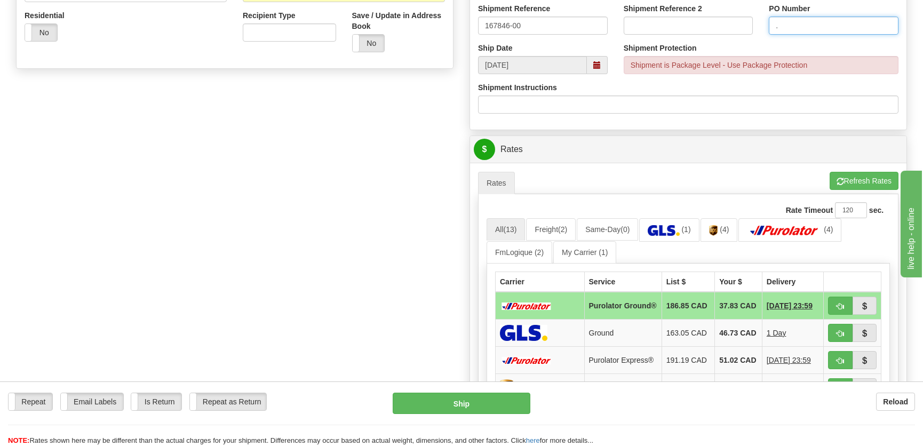
scroll to position [485, 0]
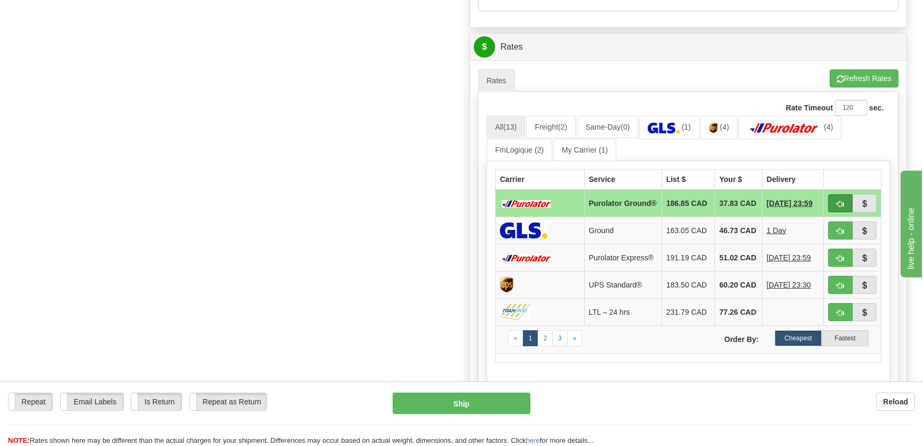
type input "."
click at [839, 203] on span "button" at bounding box center [839, 204] width 7 height 7
type input "260"
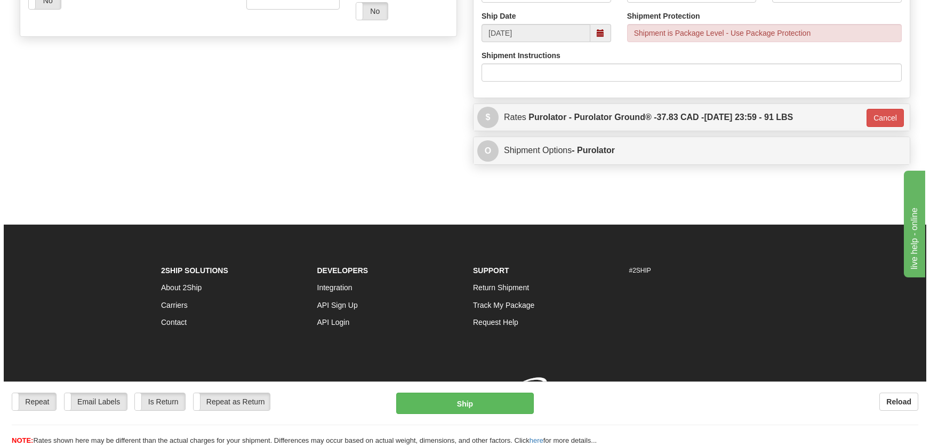
scroll to position [429, 0]
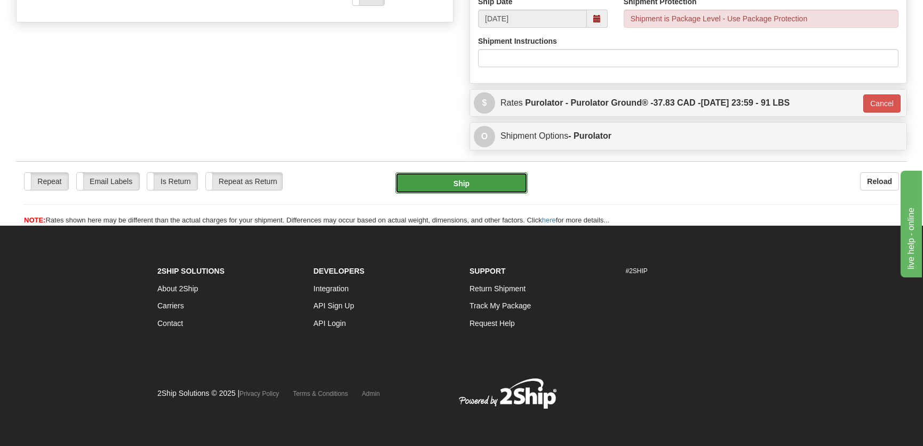
click at [436, 178] on button "Ship" at bounding box center [461, 182] width 132 height 21
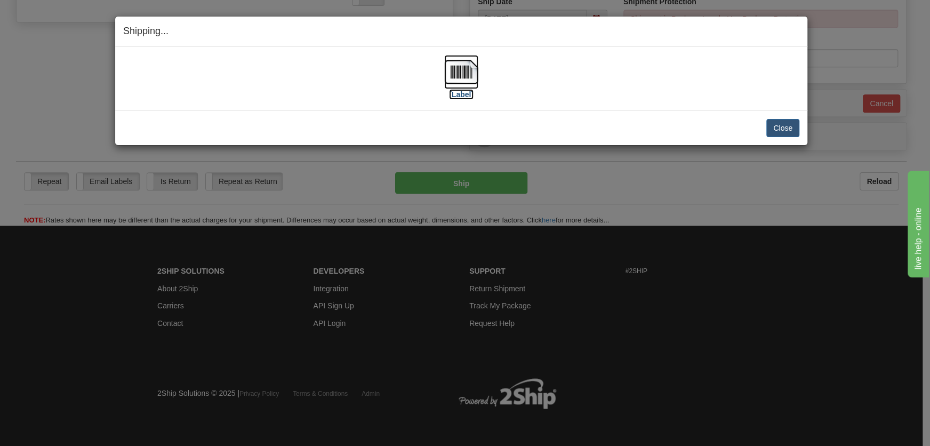
click at [475, 84] on img at bounding box center [461, 72] width 34 height 34
click at [789, 126] on button "Close" at bounding box center [782, 128] width 33 height 18
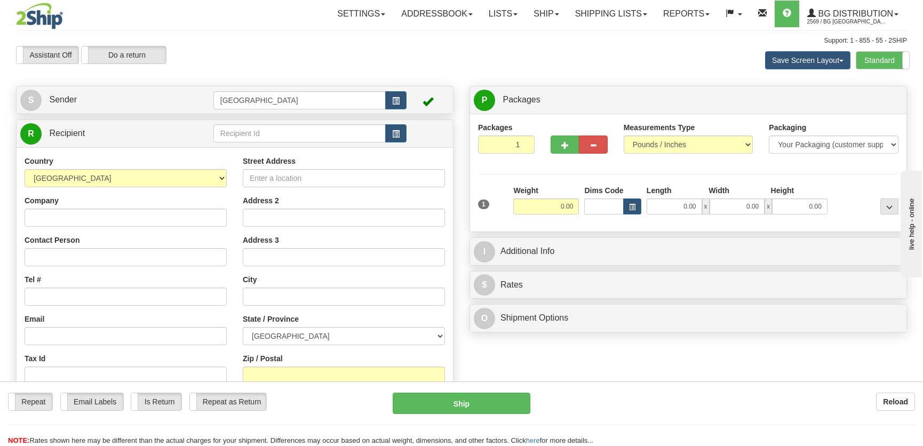
click at [580, 75] on div "Toggle navigation Settings Shipping Preferences Fields Preferences New" at bounding box center [461, 255] width 923 height 511
click at [450, 55] on div "Assistant On Assistant Off Do a return Do a return Previous Next Save Screen La…" at bounding box center [461, 60] width 907 height 29
